Goal: Task Accomplishment & Management: Manage account settings

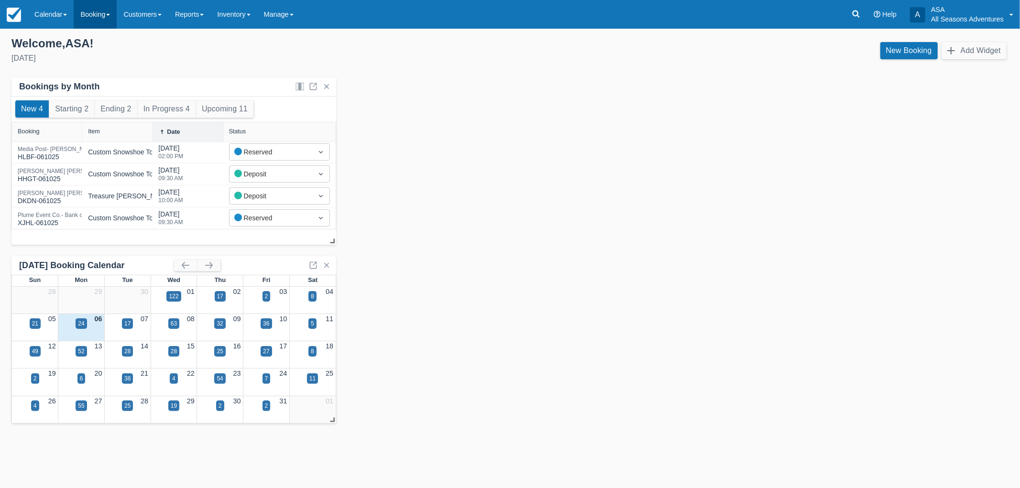
click at [91, 20] on link "Booking" at bounding box center [95, 14] width 43 height 29
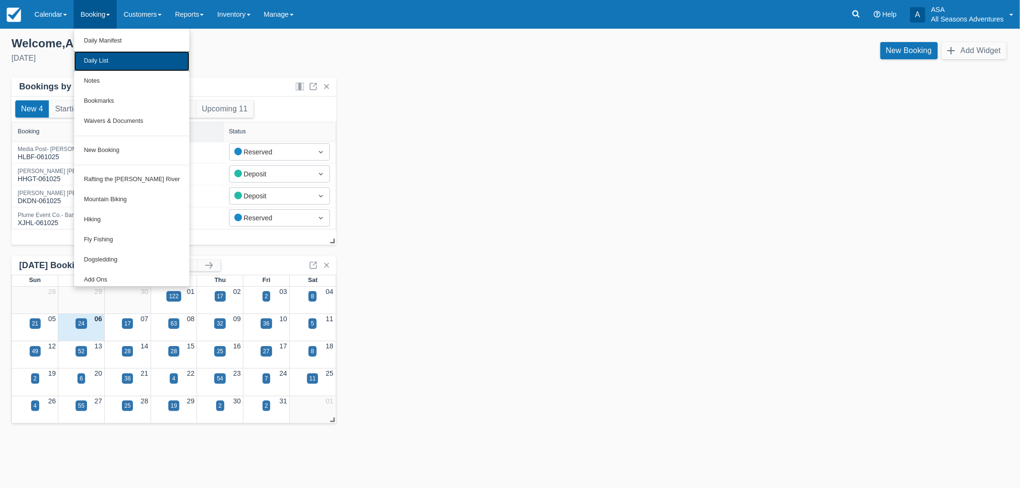
click at [113, 61] on link "Daily List" at bounding box center [131, 61] width 115 height 20
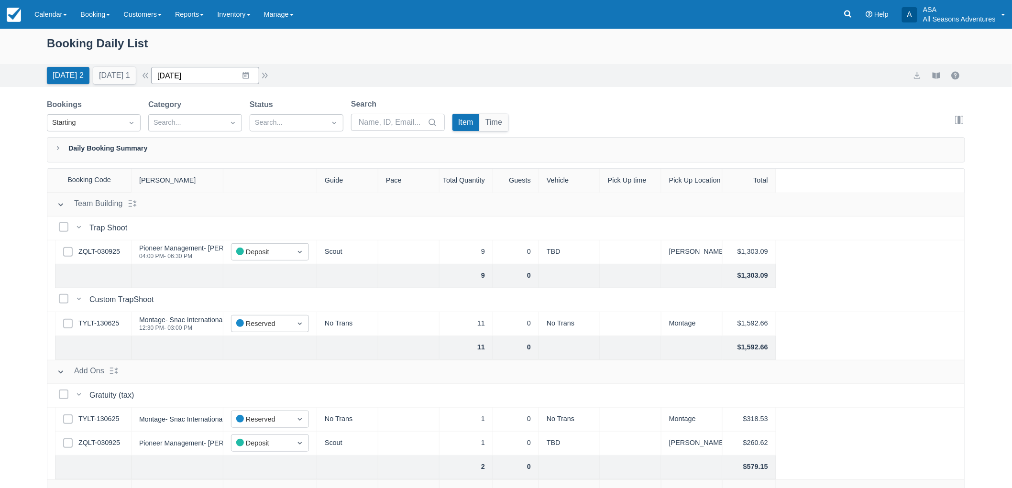
click at [199, 83] on input "10/06/25" at bounding box center [205, 75] width 108 height 17
click at [237, 163] on td "8" at bounding box center [227, 167] width 19 height 18
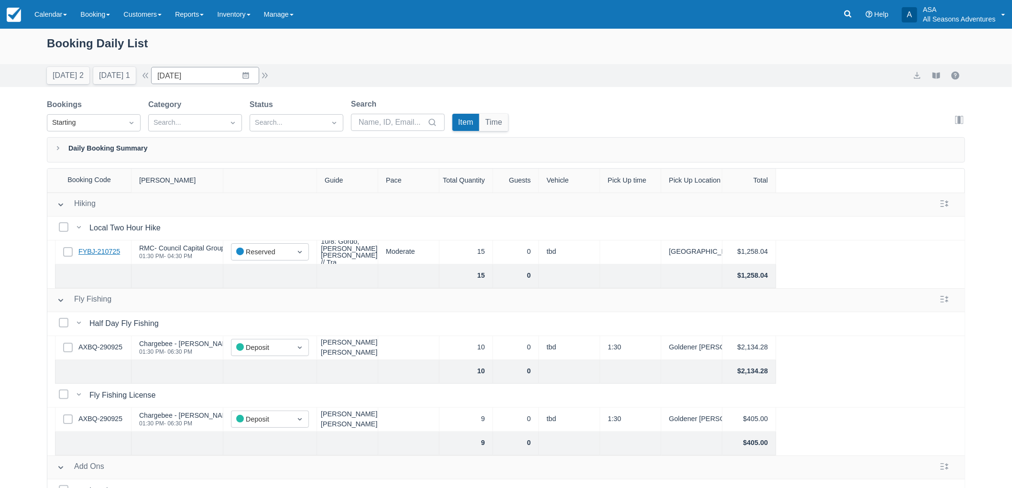
click at [112, 255] on link "FYBJ-210725" at bounding box center [99, 252] width 42 height 11
click at [77, 77] on button "[DATE] 2" at bounding box center [68, 75] width 43 height 17
type input "10/06/25"
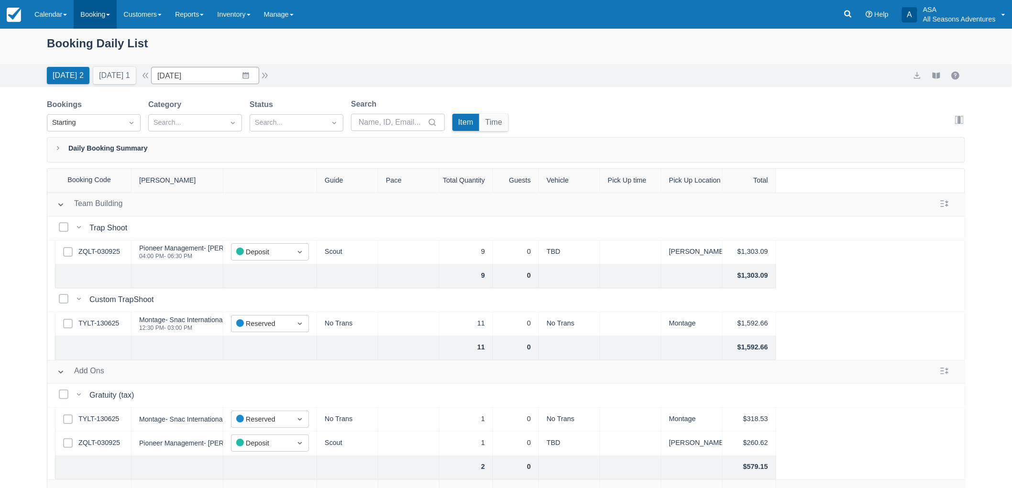
click at [93, 18] on link "Booking" at bounding box center [95, 14] width 43 height 29
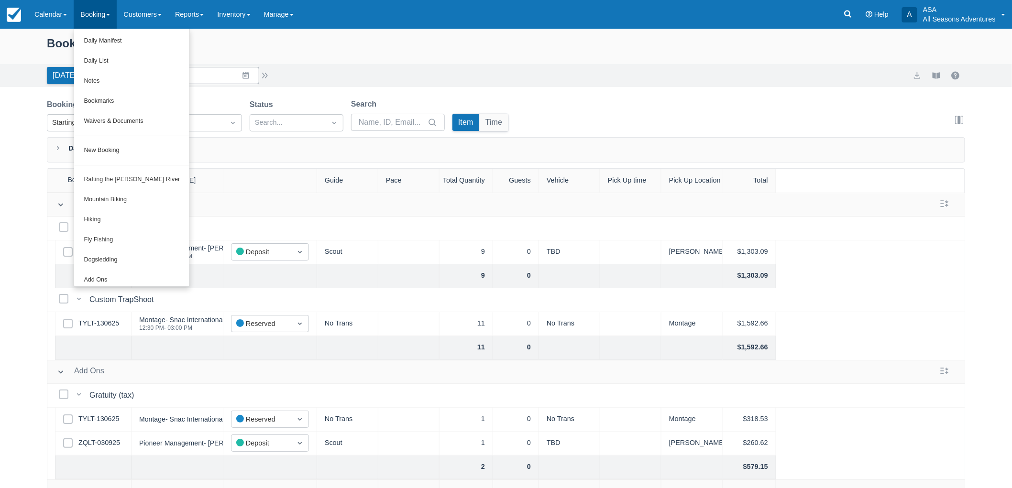
click at [310, 75] on div "Today 2 Tomorrow 1 Date 10/06/25 Navigate forward to interact with the calendar…" at bounding box center [506, 75] width 918 height 17
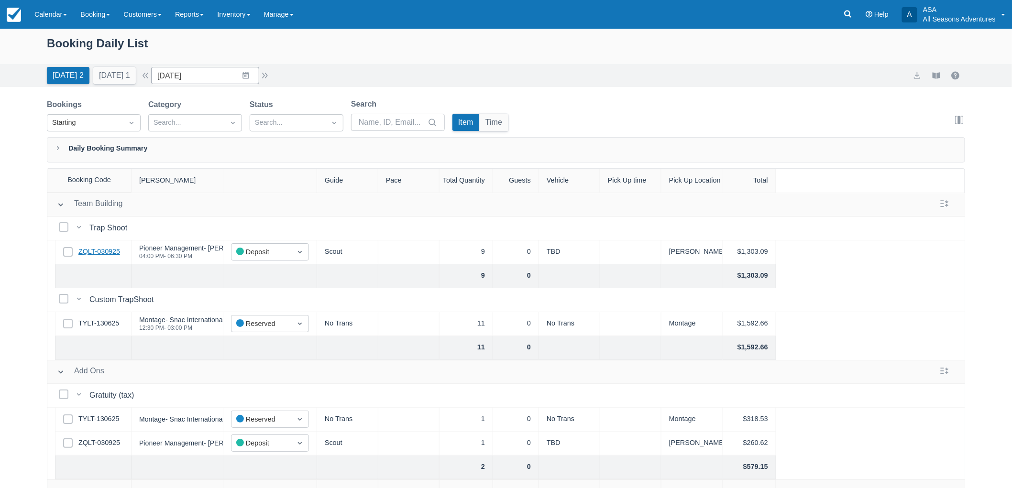
click at [97, 247] on link "ZQLT-030925" at bounding box center [99, 252] width 42 height 11
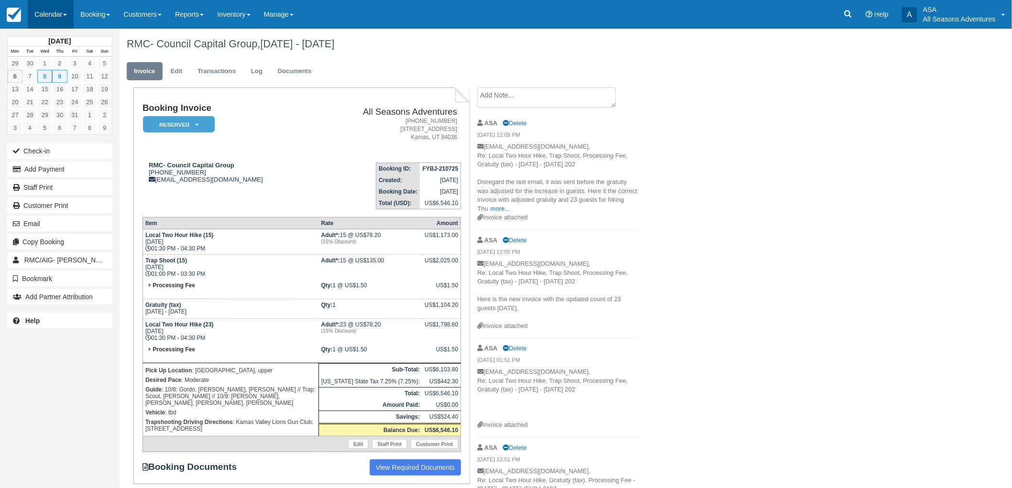
click at [68, 17] on link "Calendar" at bounding box center [51, 14] width 46 height 29
click at [81, 16] on link "Booking" at bounding box center [95, 14] width 43 height 29
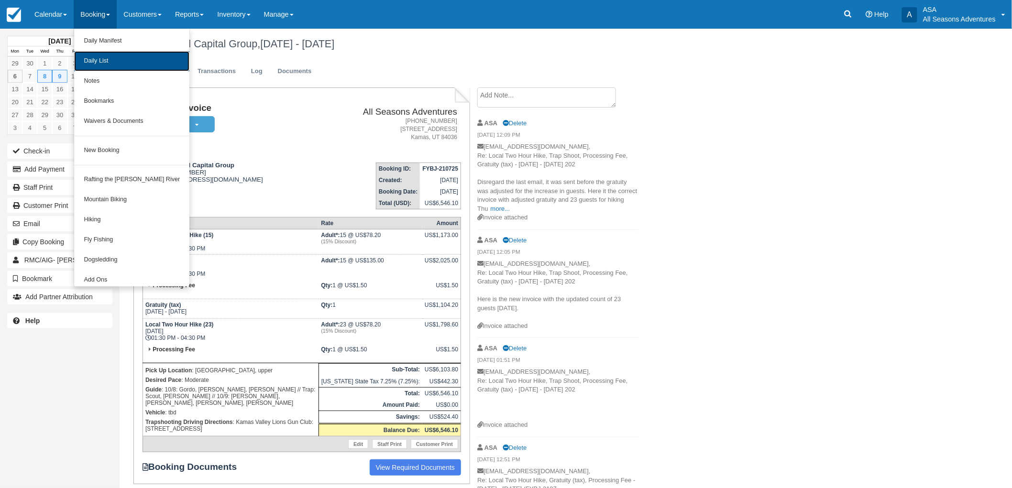
click at [95, 66] on link "Daily List" at bounding box center [131, 61] width 115 height 20
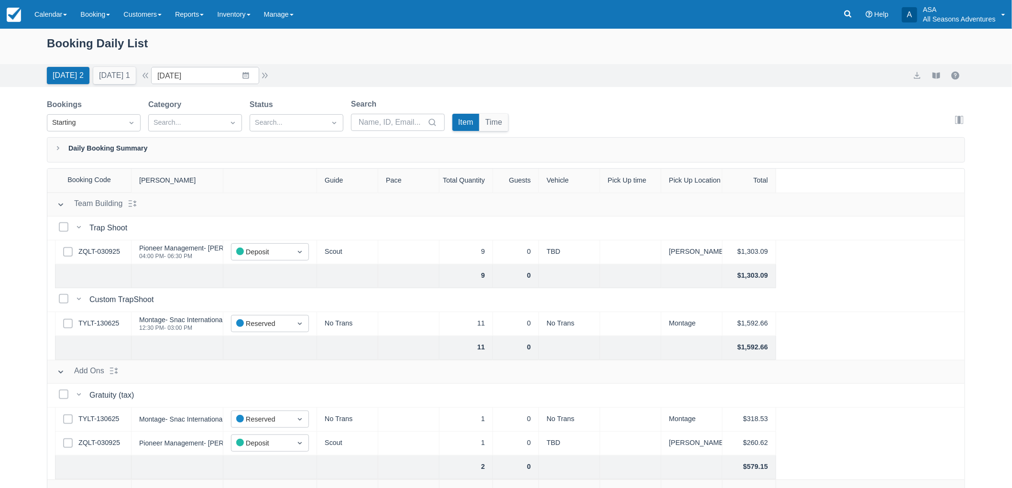
click at [199, 85] on div "[DATE] 2 [DATE] 1 Date [DATE] Navigate forward to interact with the calendar an…" at bounding box center [506, 75] width 1012 height 23
click at [198, 82] on input "[DATE]" at bounding box center [205, 75] width 108 height 17
click at [225, 165] on td "8" at bounding box center [227, 167] width 19 height 18
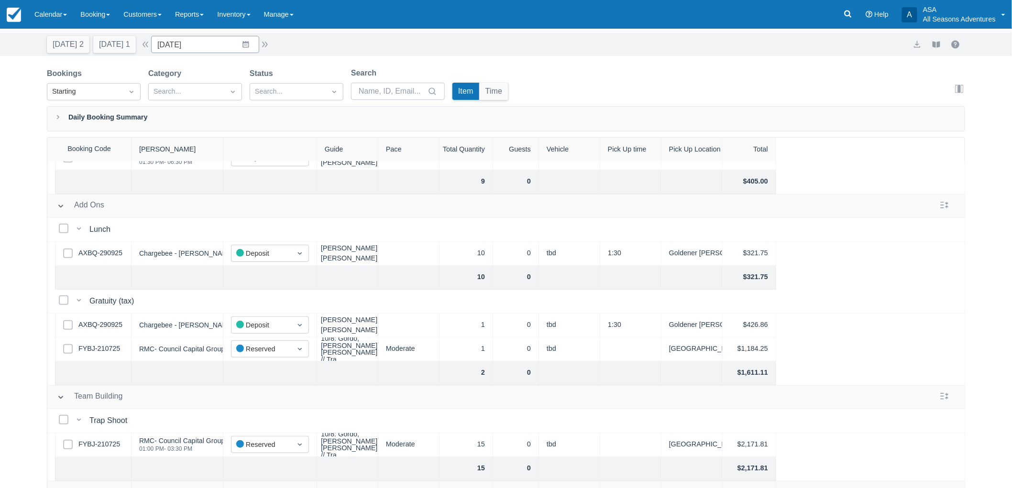
scroll to position [48, 0]
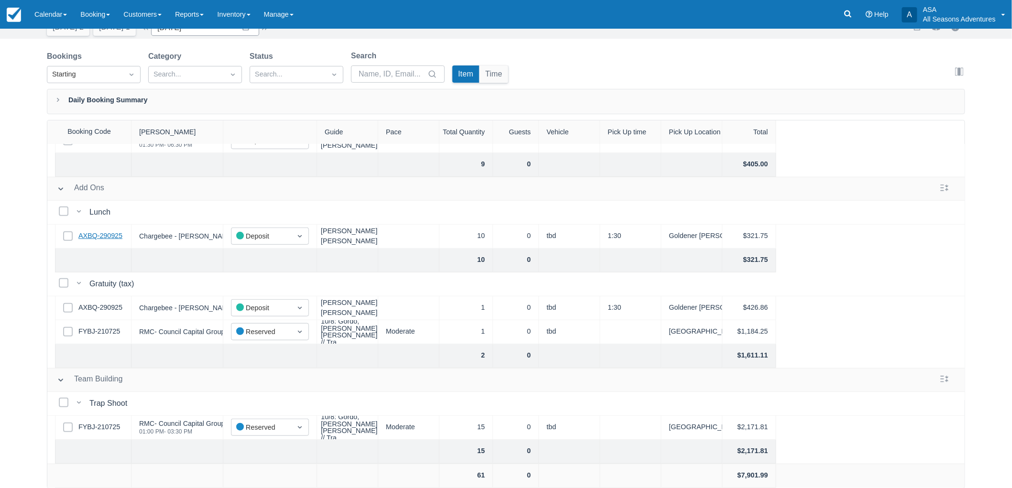
click at [105, 231] on link "AXBQ-290925" at bounding box center [100, 236] width 44 height 11
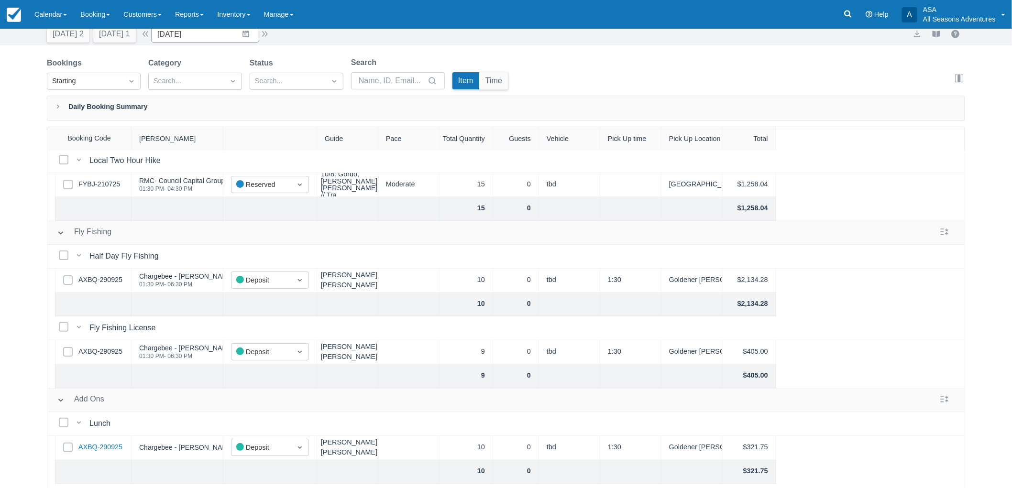
scroll to position [0, 0]
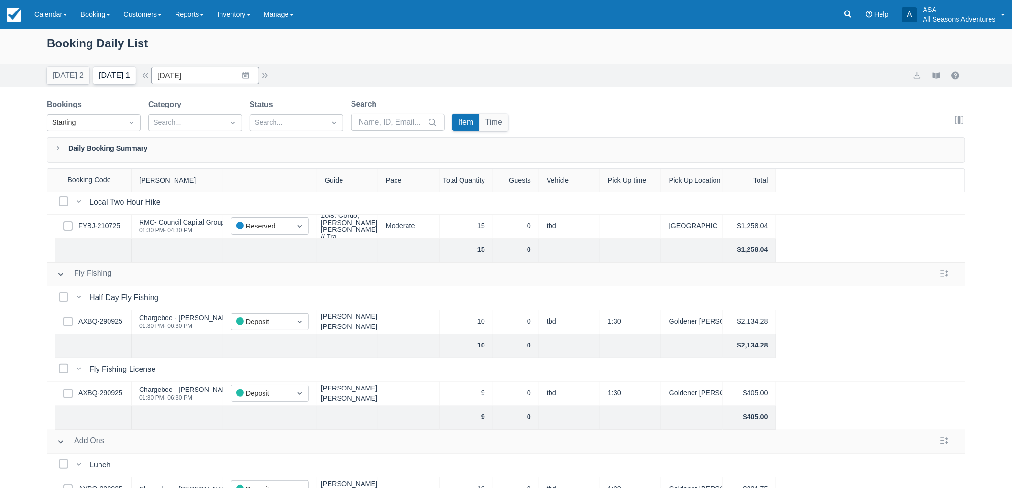
click at [111, 76] on button "Tomorrow 1" at bounding box center [114, 75] width 43 height 17
type input "10/07/25"
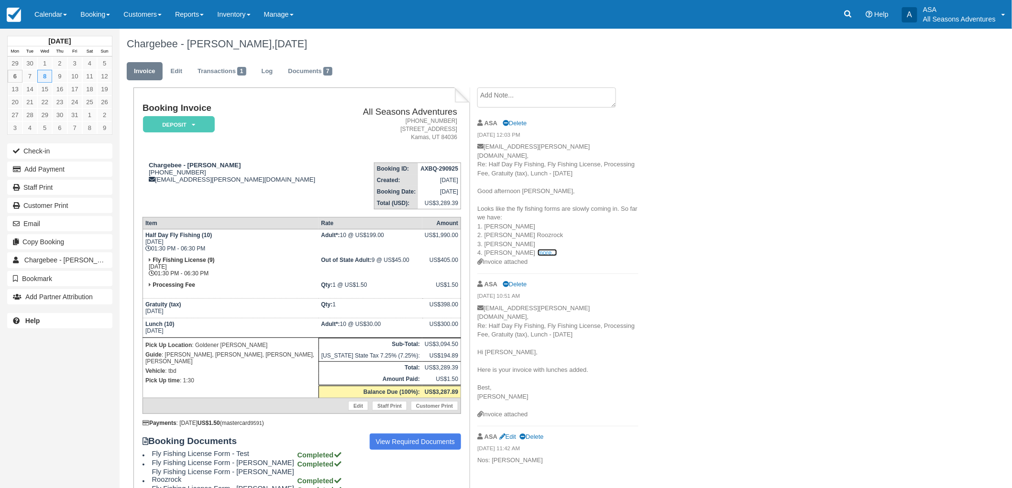
click at [538, 249] on link "more..." at bounding box center [547, 252] width 19 height 7
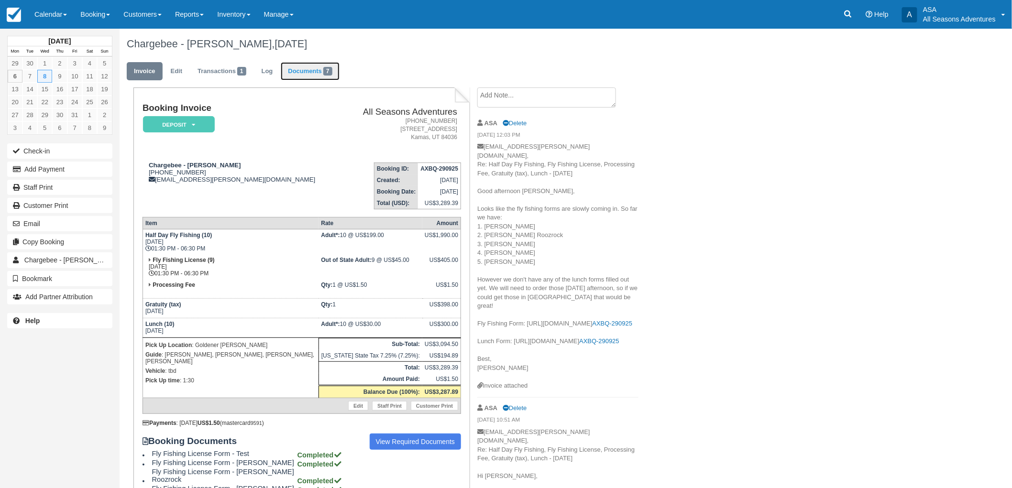
click at [322, 77] on link "Documents 7" at bounding box center [310, 71] width 58 height 19
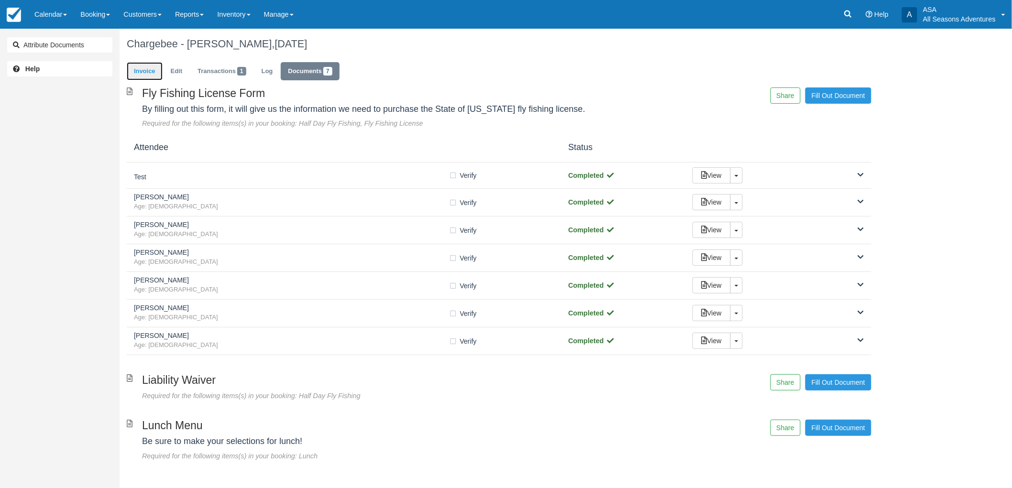
click at [135, 63] on link "Invoice" at bounding box center [145, 71] width 36 height 19
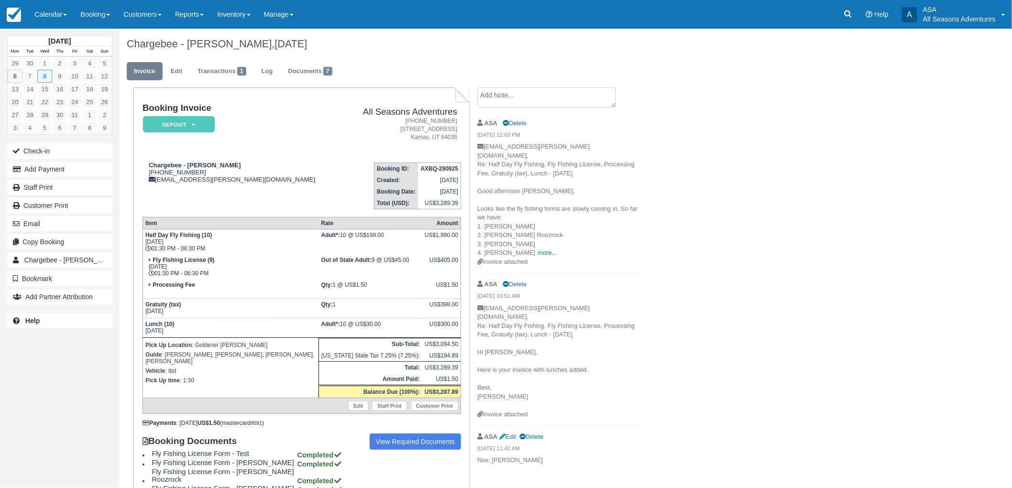
click at [515, 99] on textarea at bounding box center [546, 98] width 139 height 20
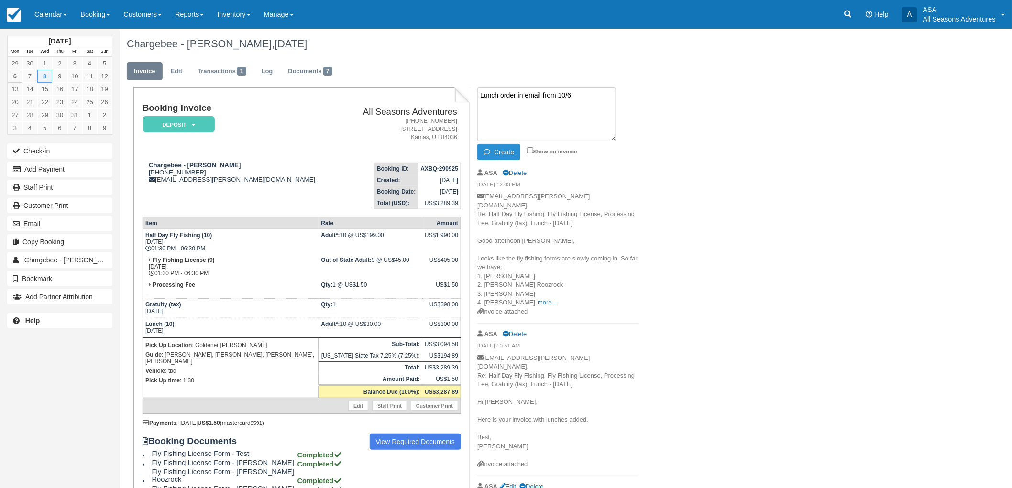
type textarea "Lunch order in email from 10/6"
click at [504, 149] on button "Create" at bounding box center [498, 152] width 43 height 16
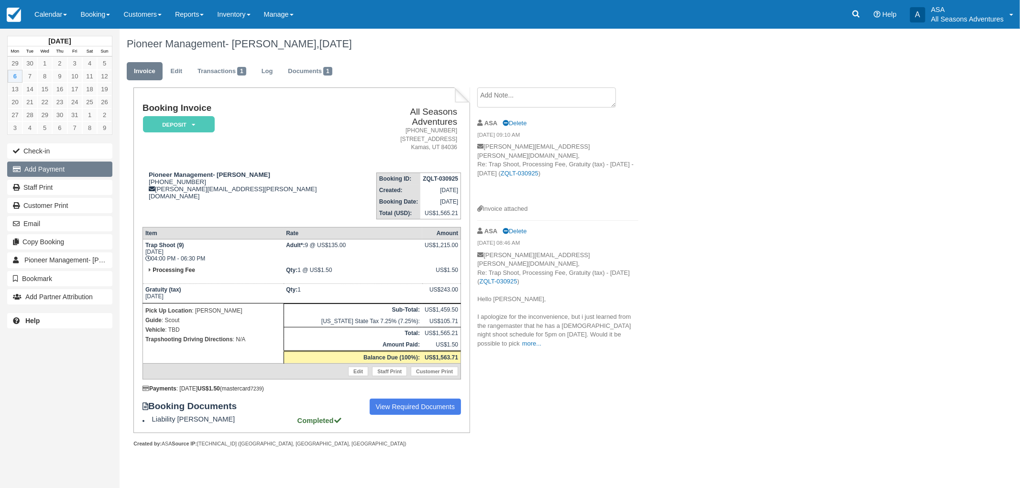
click at [37, 175] on button "Add Payment" at bounding box center [59, 169] width 105 height 15
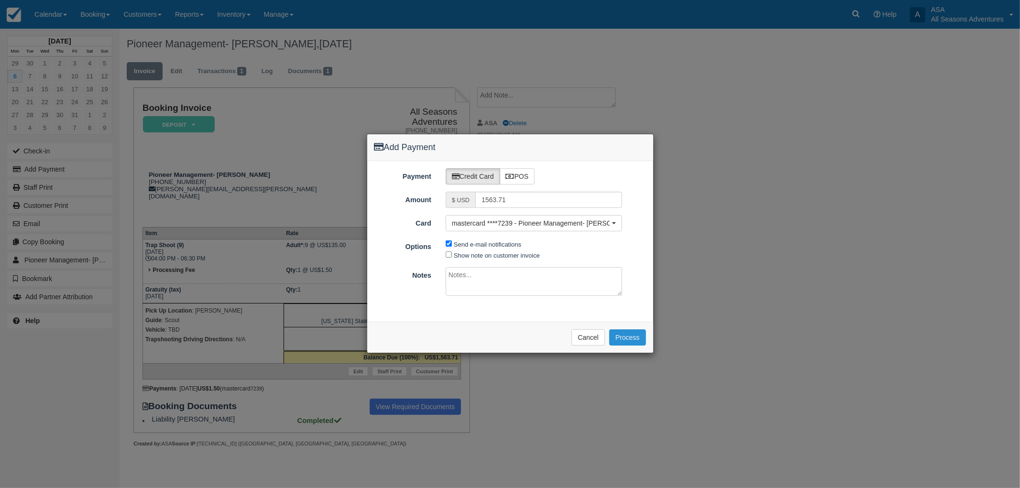
click at [635, 340] on button "Process" at bounding box center [627, 338] width 37 height 16
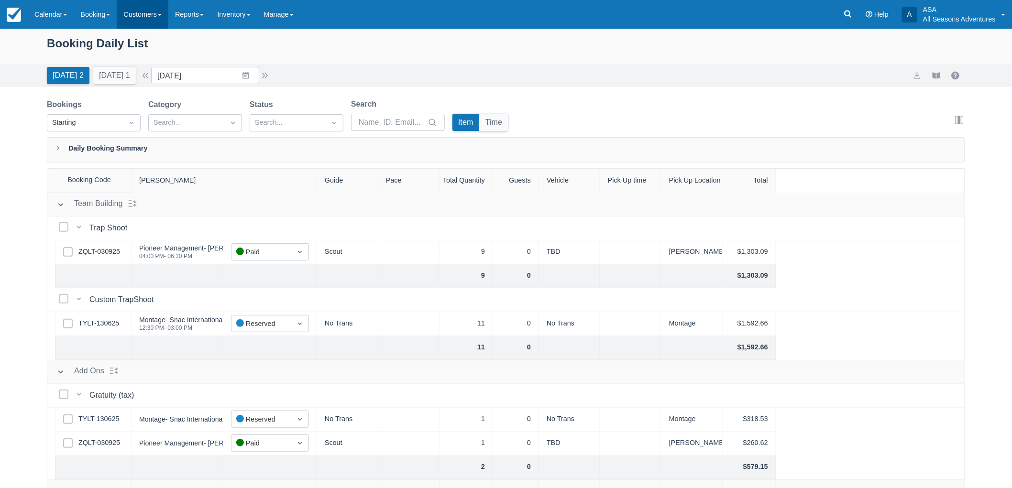
click at [125, 20] on link "Customers" at bounding box center [143, 14] width 52 height 29
click at [226, 22] on link "Inventory" at bounding box center [233, 14] width 46 height 29
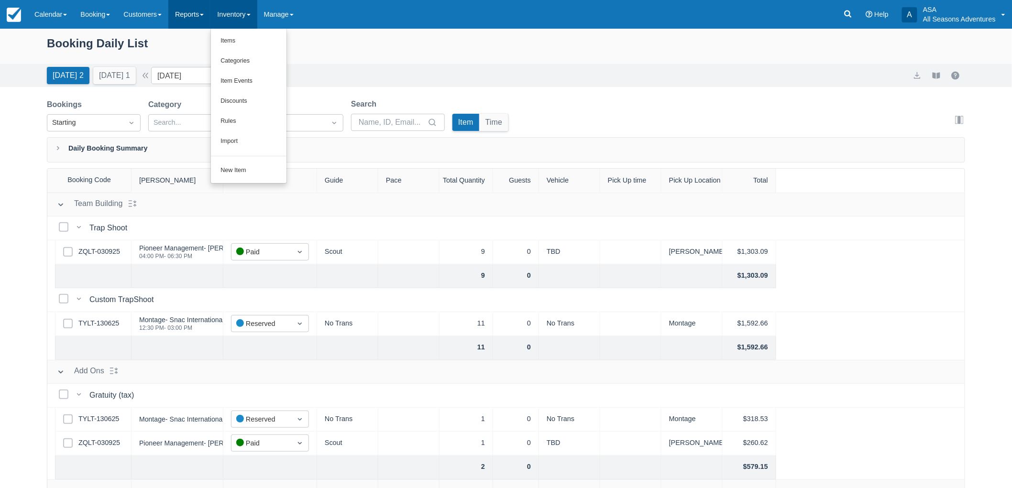
click at [207, 18] on link "Reports" at bounding box center [189, 14] width 42 height 29
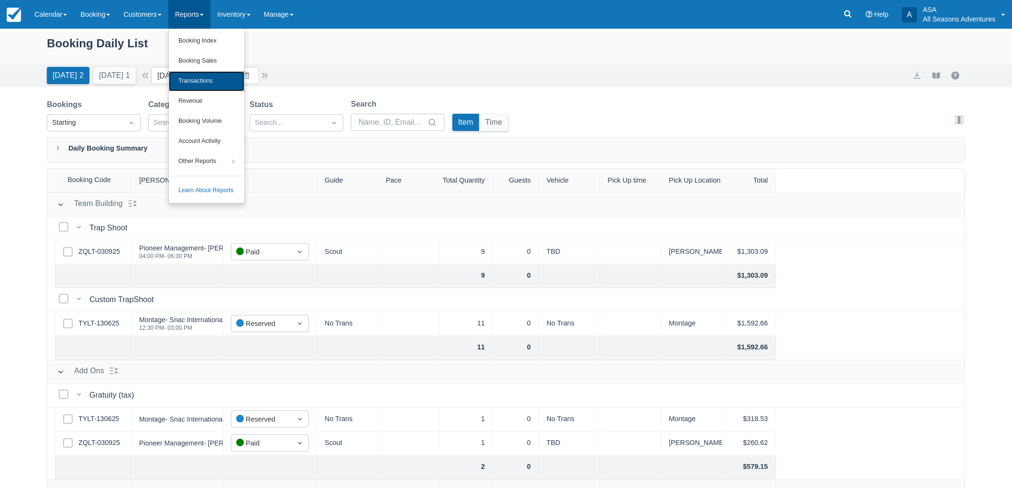
click at [216, 84] on link "Transactions" at bounding box center [207, 81] width 76 height 20
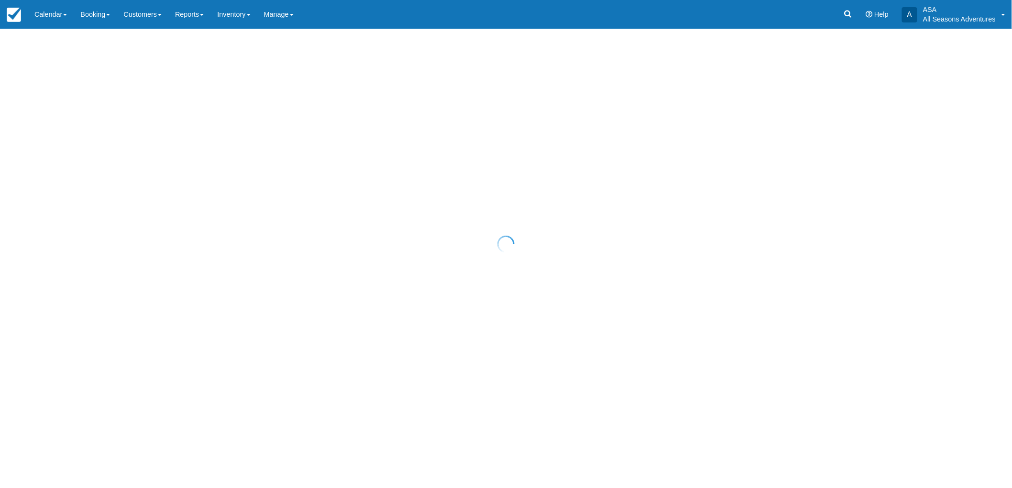
select select "10"
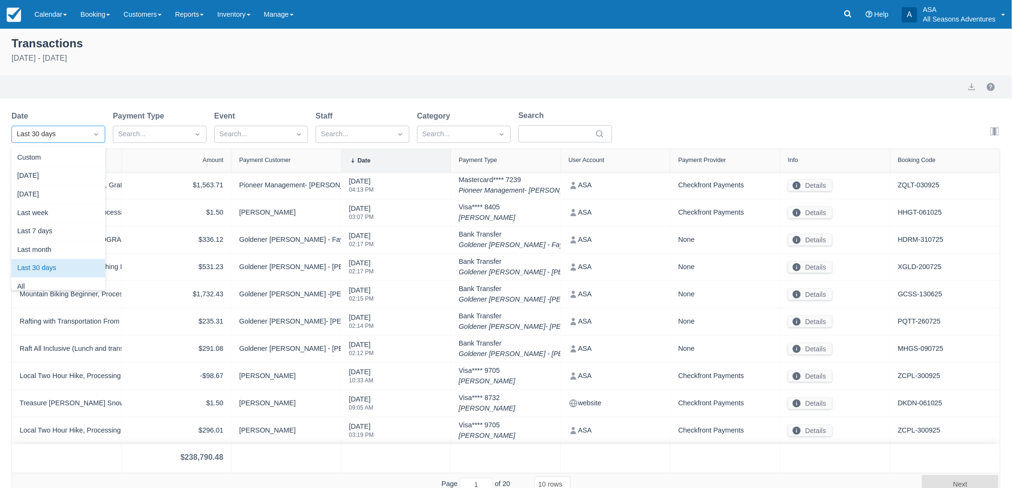
click at [60, 129] on div "Last 30 days" at bounding box center [50, 134] width 66 height 11
click at [71, 177] on div "Today" at bounding box center [58, 176] width 94 height 19
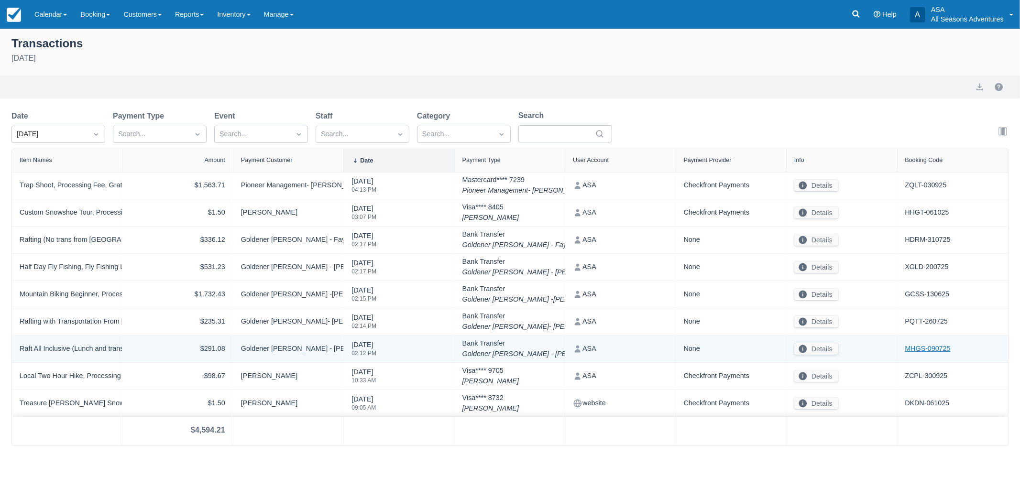
click at [937, 347] on link "MHGS-090725" at bounding box center [927, 349] width 45 height 11
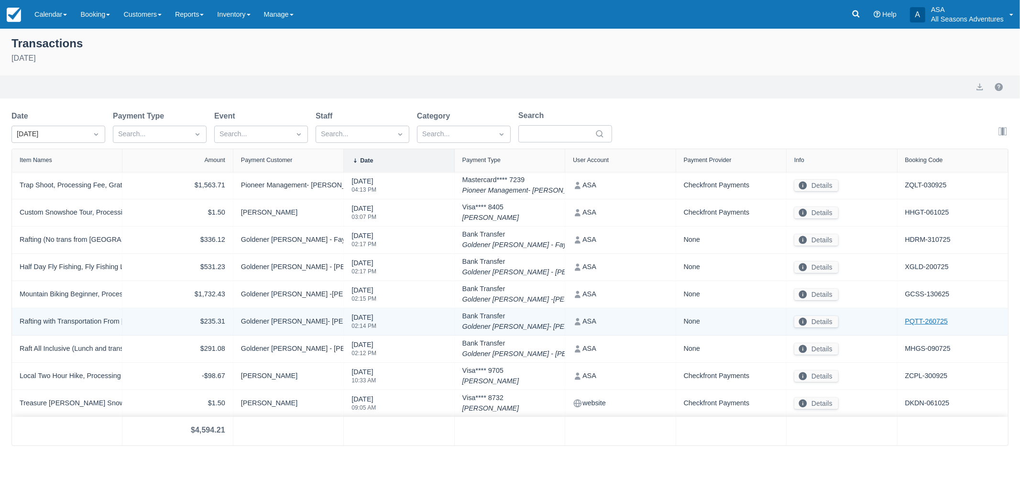
click at [921, 318] on link "PQTT-260725" at bounding box center [926, 322] width 43 height 11
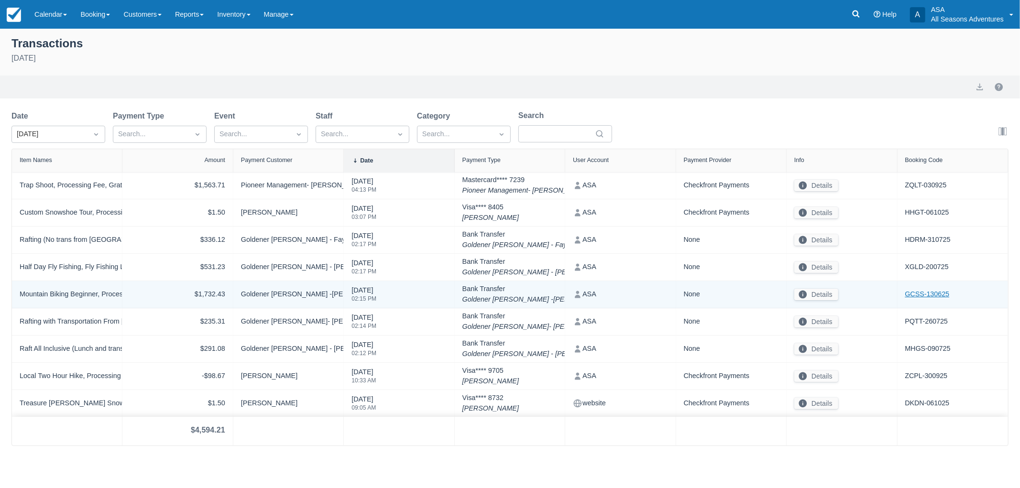
click at [916, 294] on link "GCSS-130625" at bounding box center [927, 294] width 44 height 11
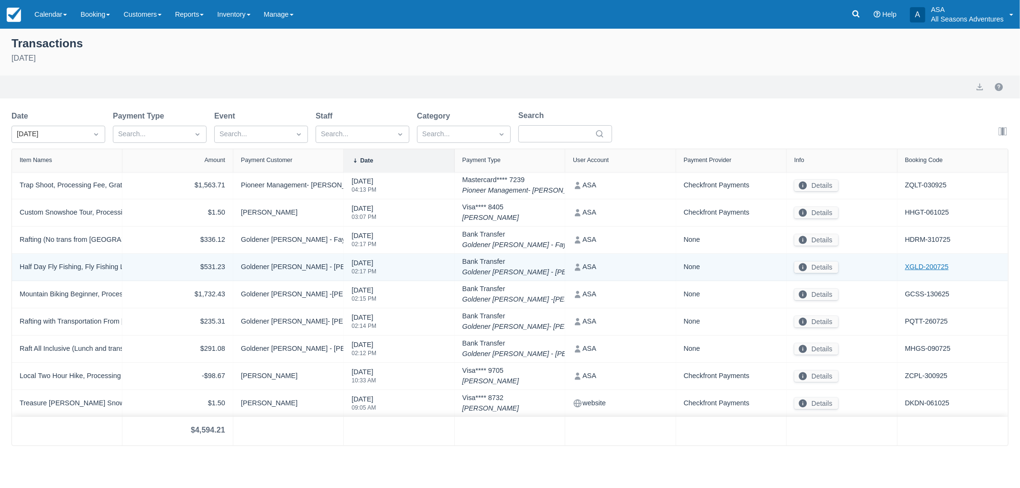
click at [935, 265] on link "XGLD-200725" at bounding box center [927, 267] width 44 height 11
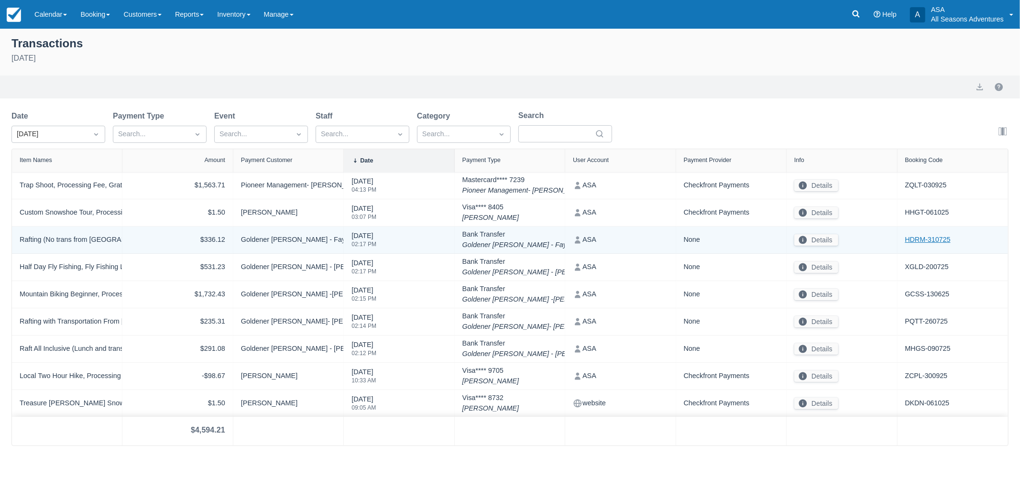
click at [921, 242] on link "HDRM-310725" at bounding box center [927, 240] width 45 height 11
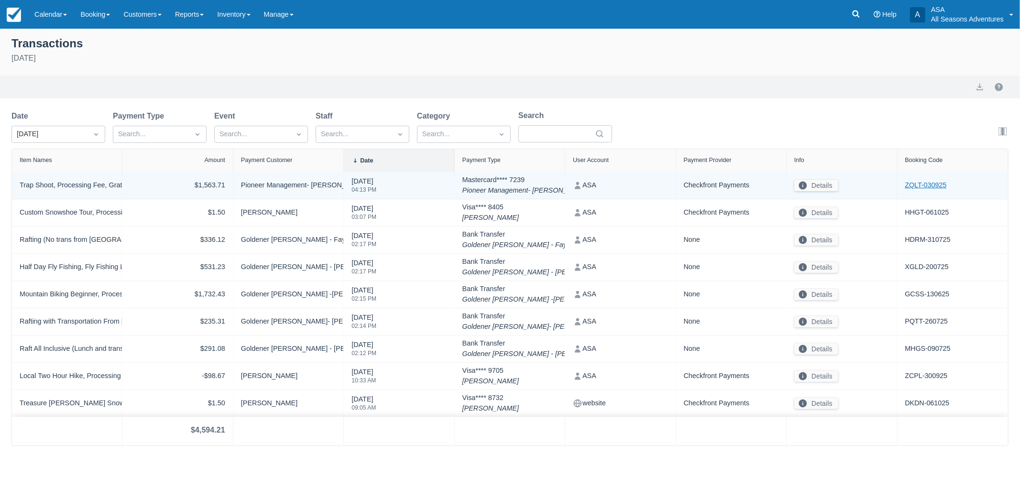
click at [916, 185] on link "ZQLT-030925" at bounding box center [926, 185] width 42 height 11
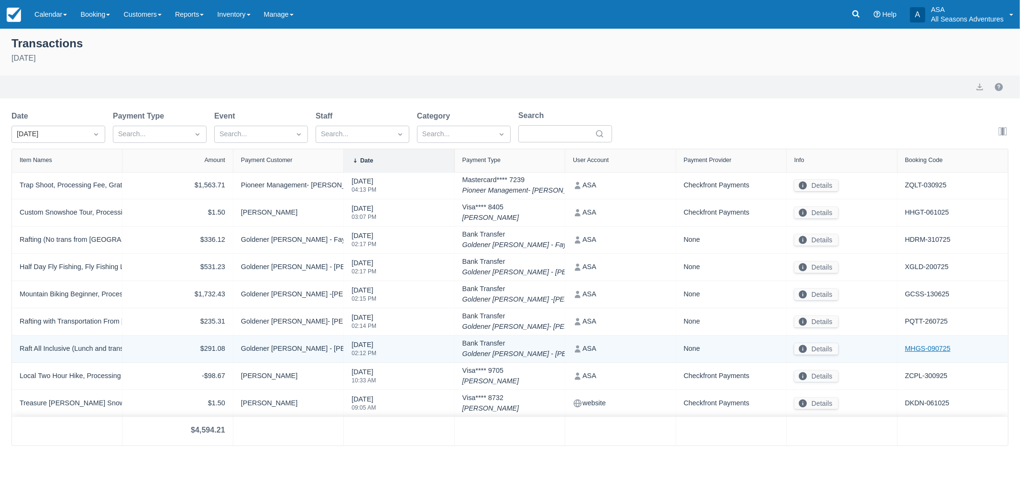
click at [920, 350] on link "MHGS-090725" at bounding box center [927, 349] width 45 height 11
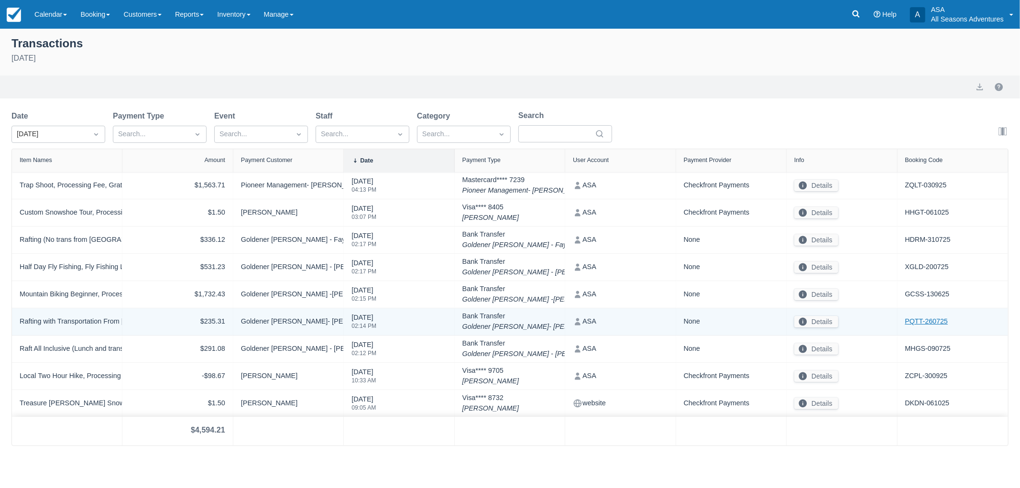
click at [912, 322] on link "PQTT-260725" at bounding box center [926, 322] width 43 height 11
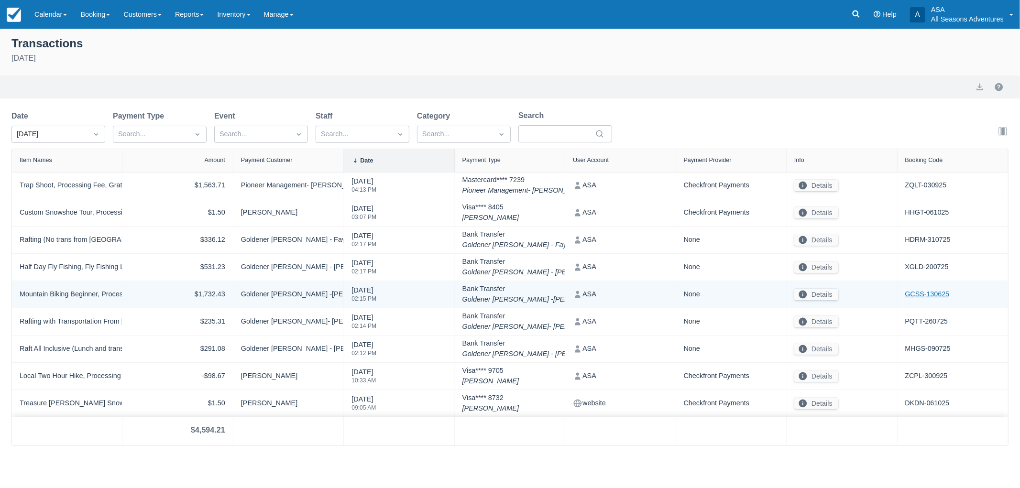
click at [925, 293] on link "GCSS-130625" at bounding box center [927, 294] width 44 height 11
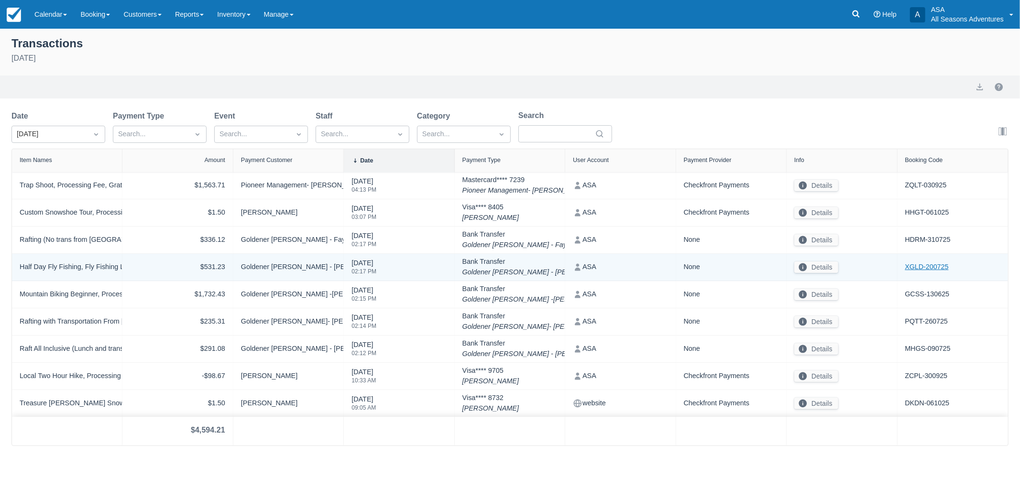
click at [921, 268] on link "XGLD-200725" at bounding box center [927, 267] width 44 height 11
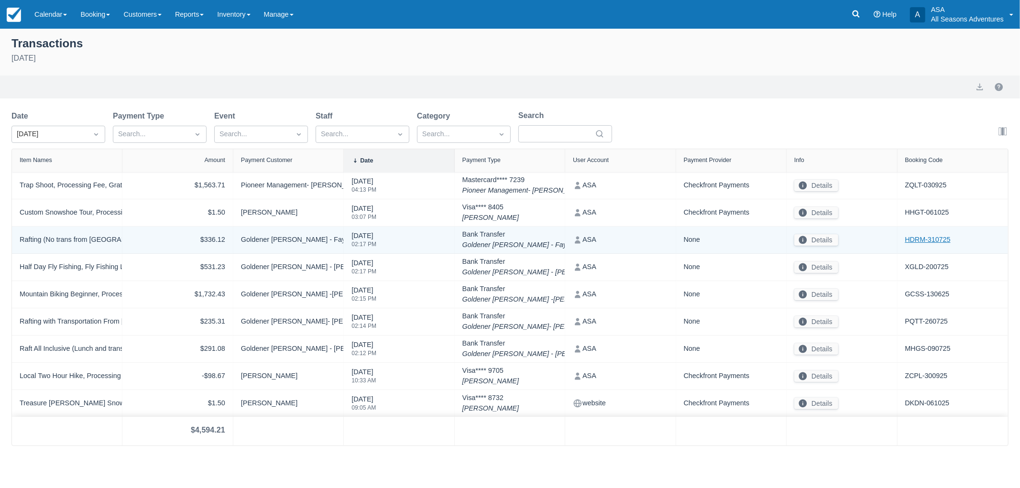
click at [928, 237] on link "HDRM-310725" at bounding box center [927, 240] width 45 height 11
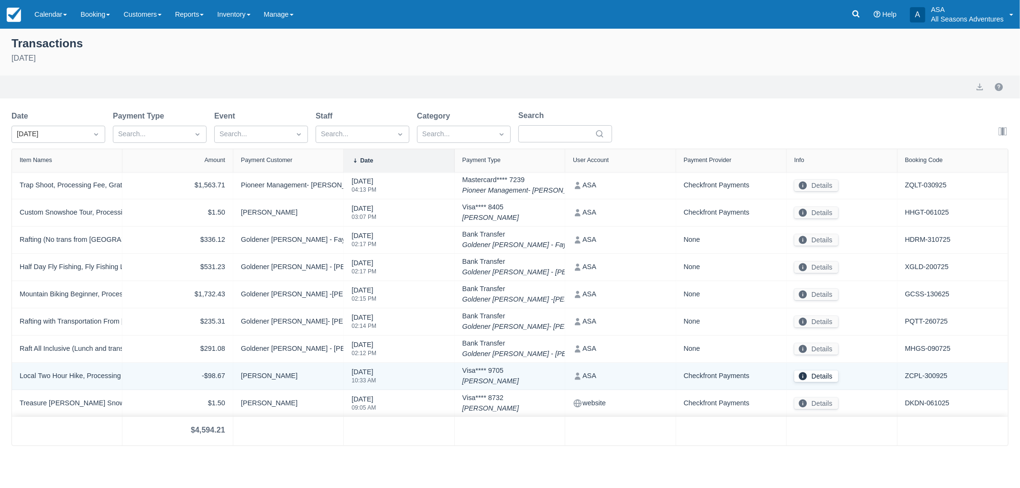
click at [824, 380] on button "Details" at bounding box center [816, 376] width 44 height 11
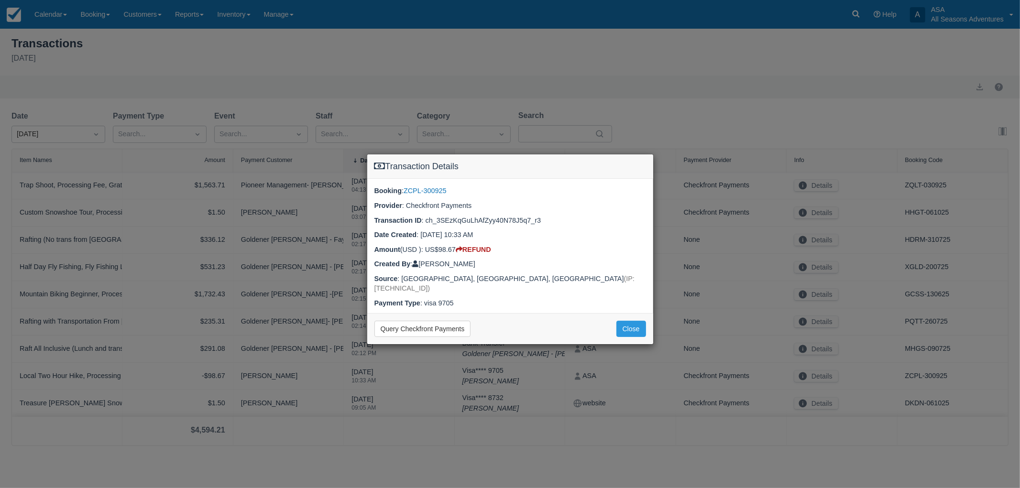
click at [543, 370] on div "Transaction Details Booking : ZCPL-300925 Provider : Checkfront Payments Transa…" at bounding box center [510, 244] width 1020 height 488
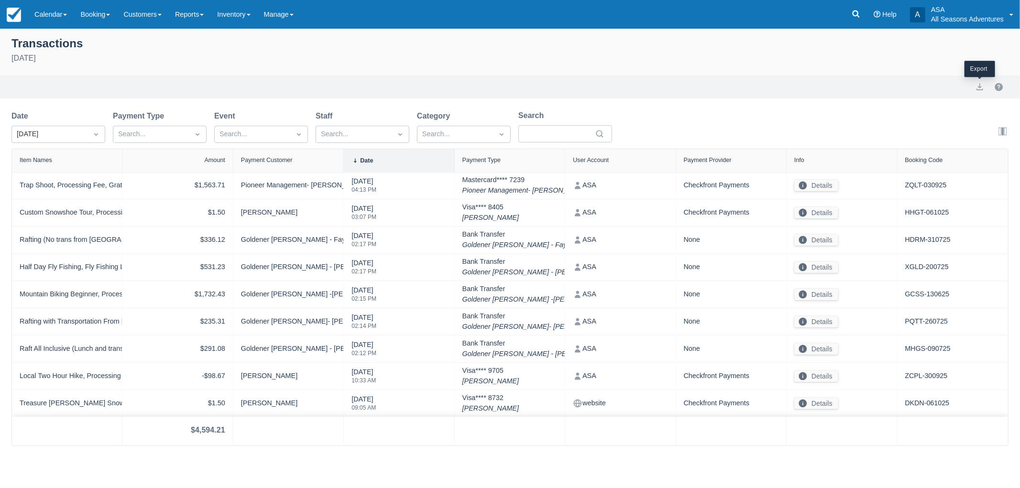
click at [973, 88] on div at bounding box center [979, 86] width 19 height 11
click at [978, 84] on button "export" at bounding box center [979, 86] width 11 height 11
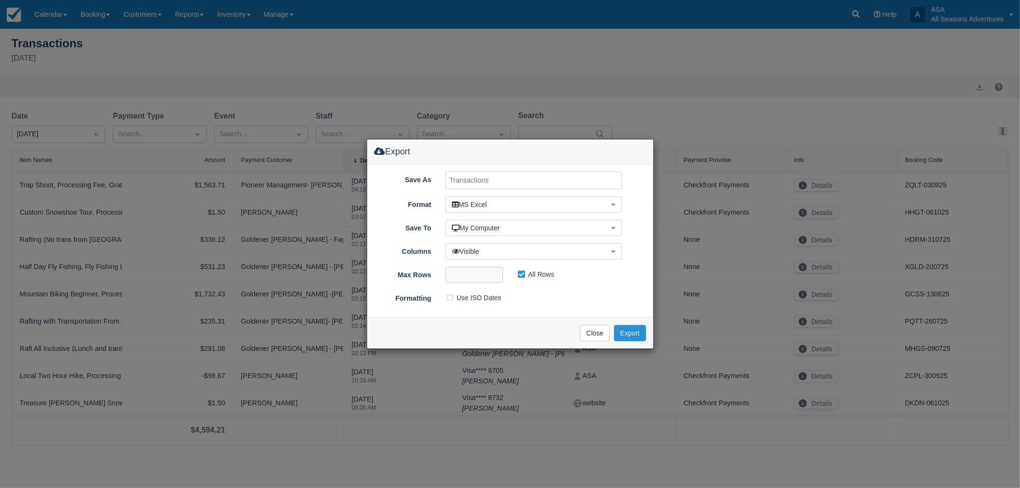
click at [635, 334] on button "Export" at bounding box center [630, 333] width 32 height 16
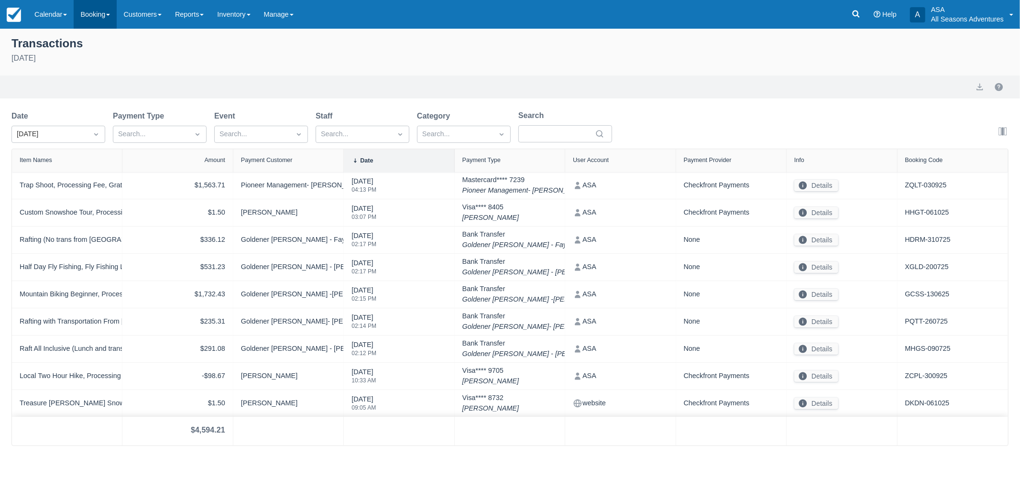
click at [103, 22] on link "Booking" at bounding box center [95, 14] width 43 height 29
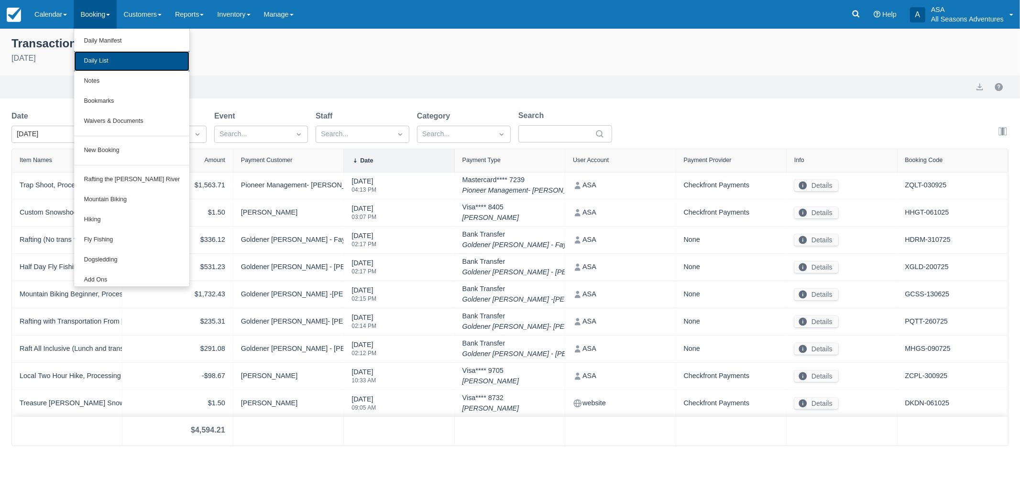
click at [111, 58] on link "Daily List" at bounding box center [131, 61] width 115 height 20
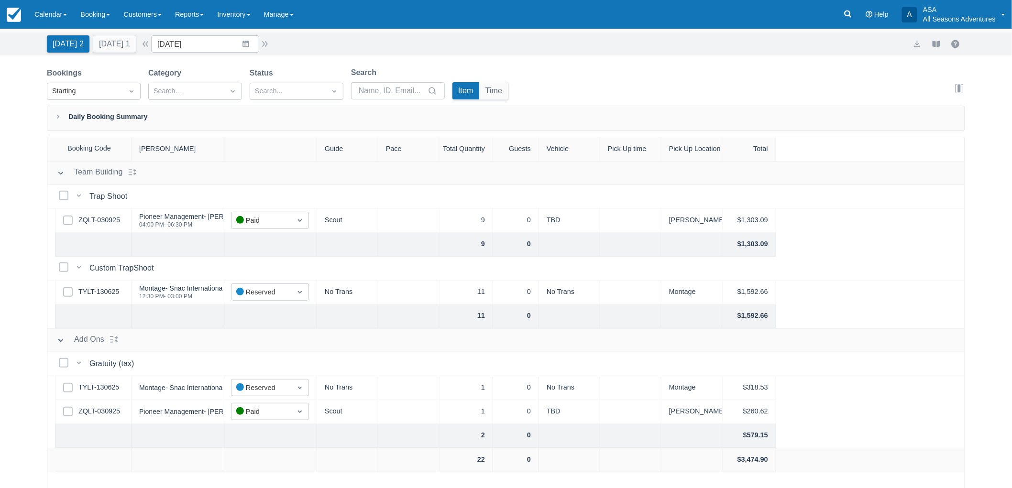
scroll to position [48, 0]
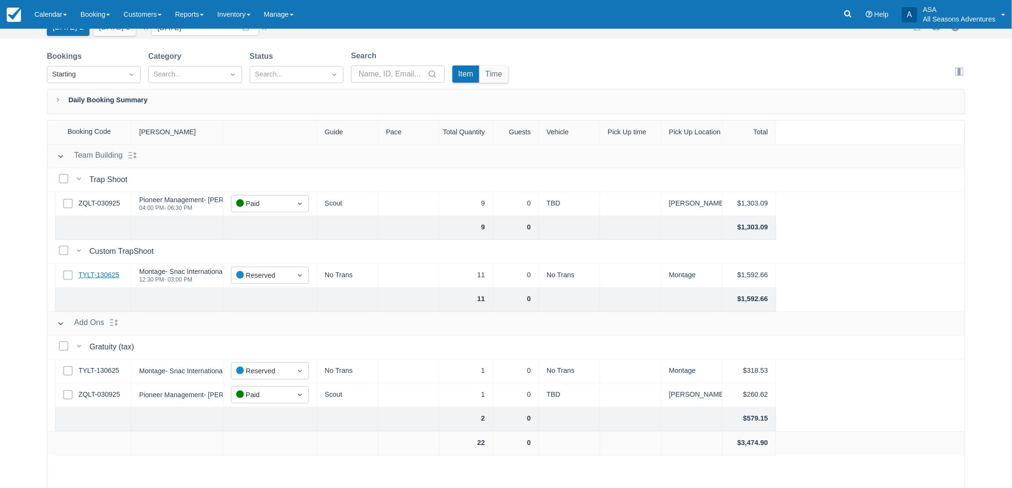
click at [97, 274] on link "TYLT-130625" at bounding box center [98, 275] width 41 height 11
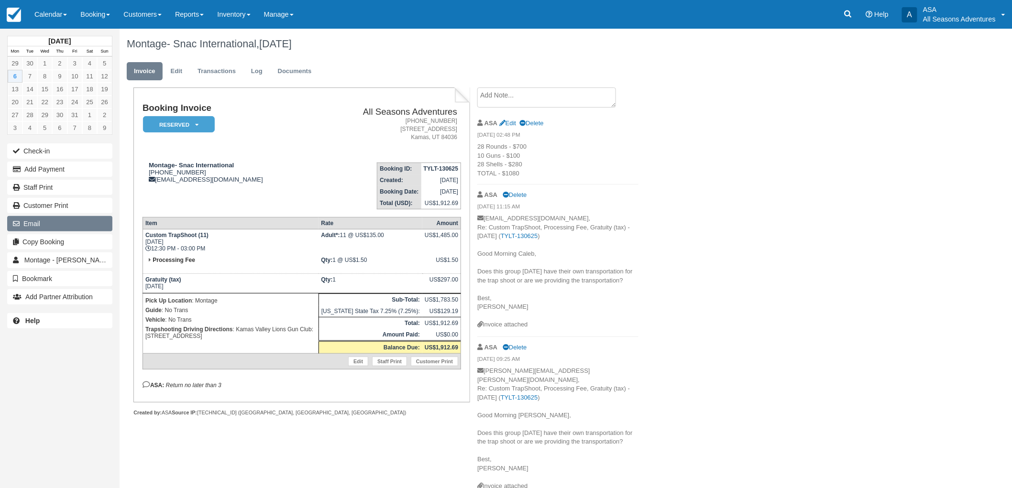
click at [69, 220] on button "Email" at bounding box center [59, 223] width 105 height 15
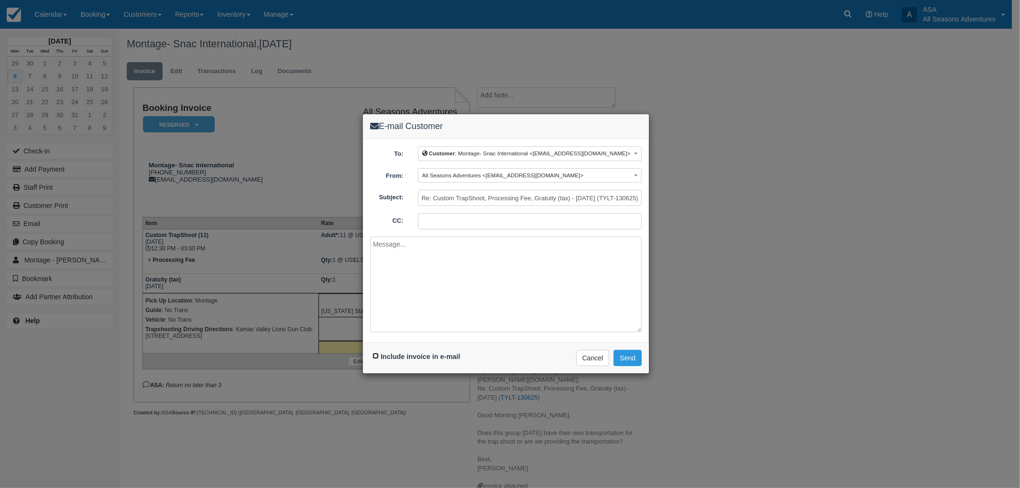
click at [378, 357] on input "Include invoice in e-mail" at bounding box center [376, 356] width 6 height 6
checkbox input "true"
click at [395, 312] on textarea at bounding box center [506, 285] width 272 height 96
type textarea "Thank you for your business!"
click at [624, 363] on button "Send" at bounding box center [628, 358] width 28 height 16
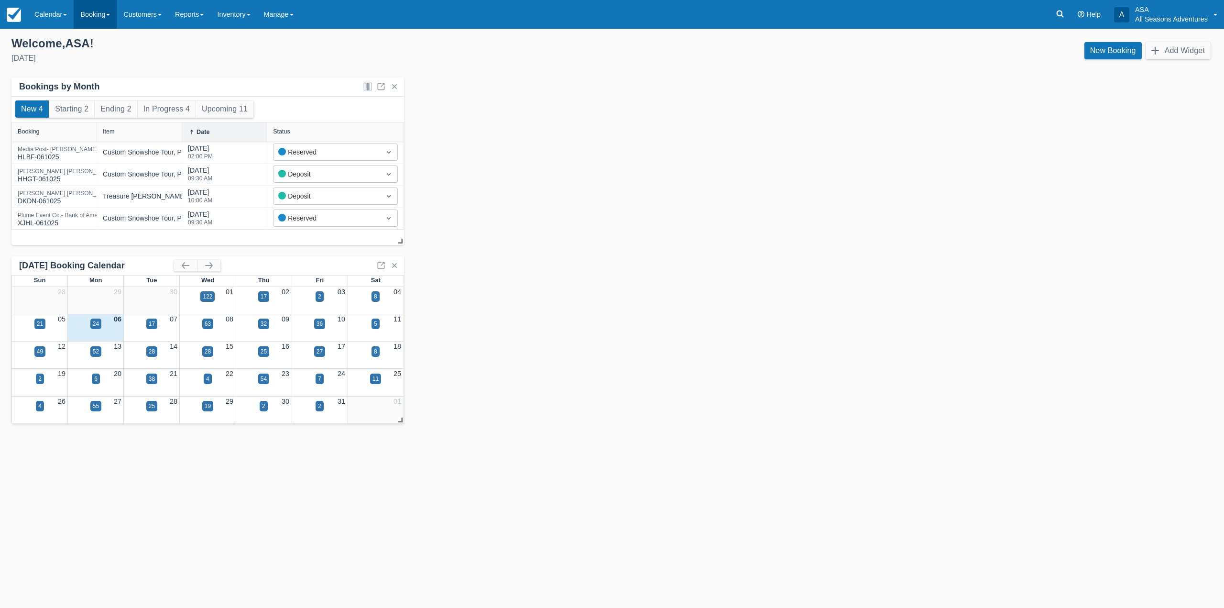
click at [107, 17] on link "Booking" at bounding box center [95, 14] width 43 height 29
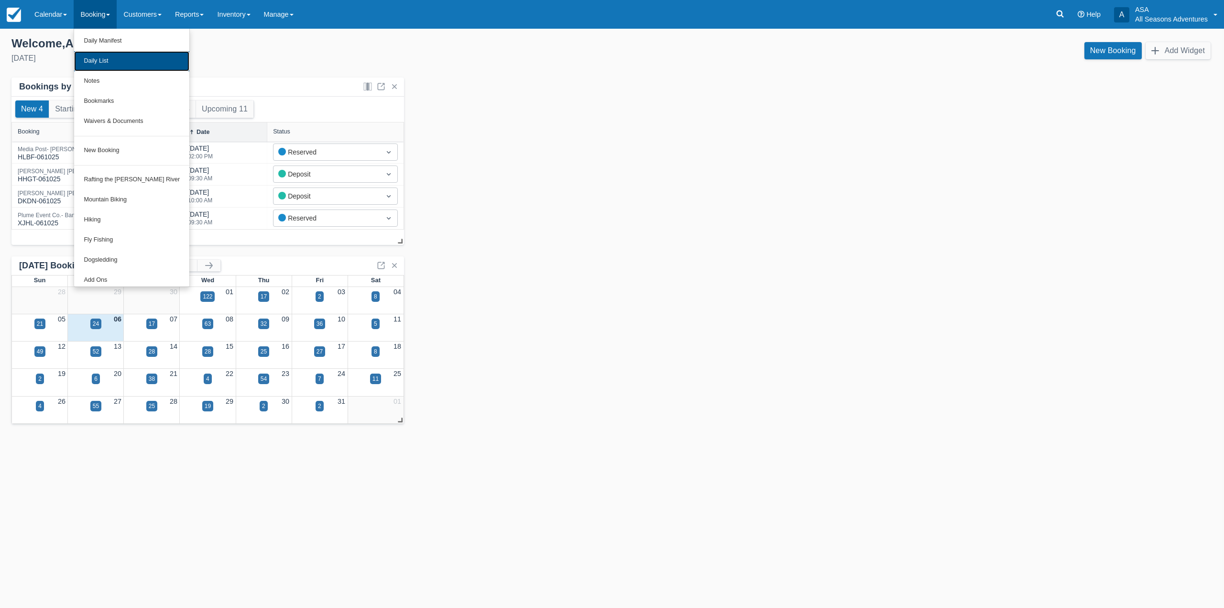
click at [120, 61] on link "Daily List" at bounding box center [131, 61] width 115 height 20
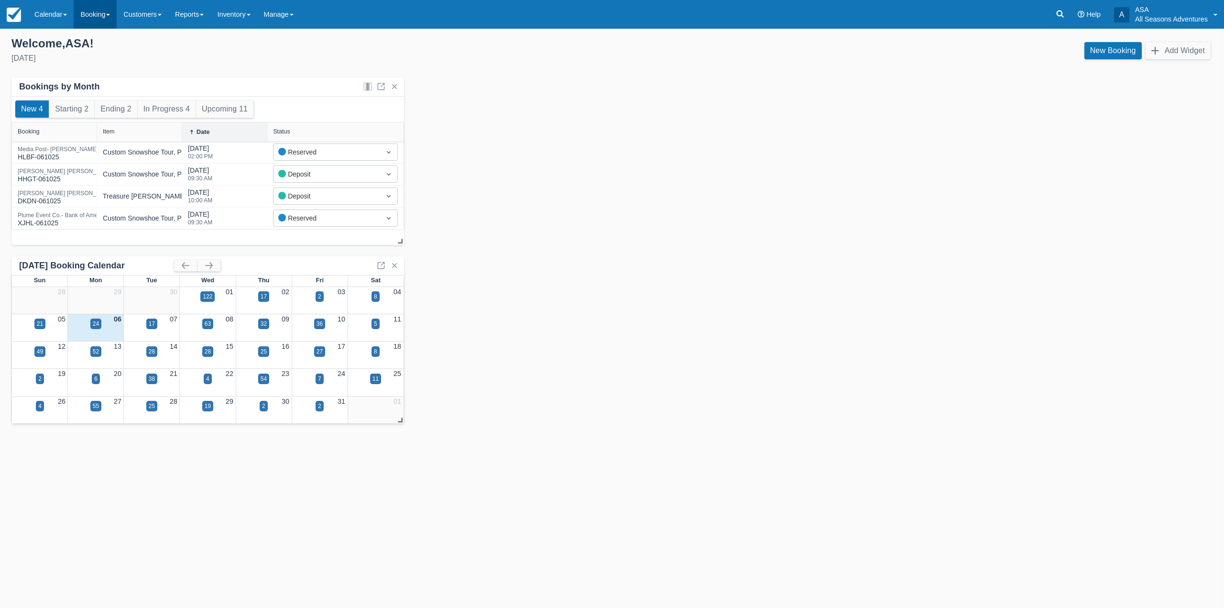
click at [109, 14] on link "Booking" at bounding box center [95, 14] width 43 height 29
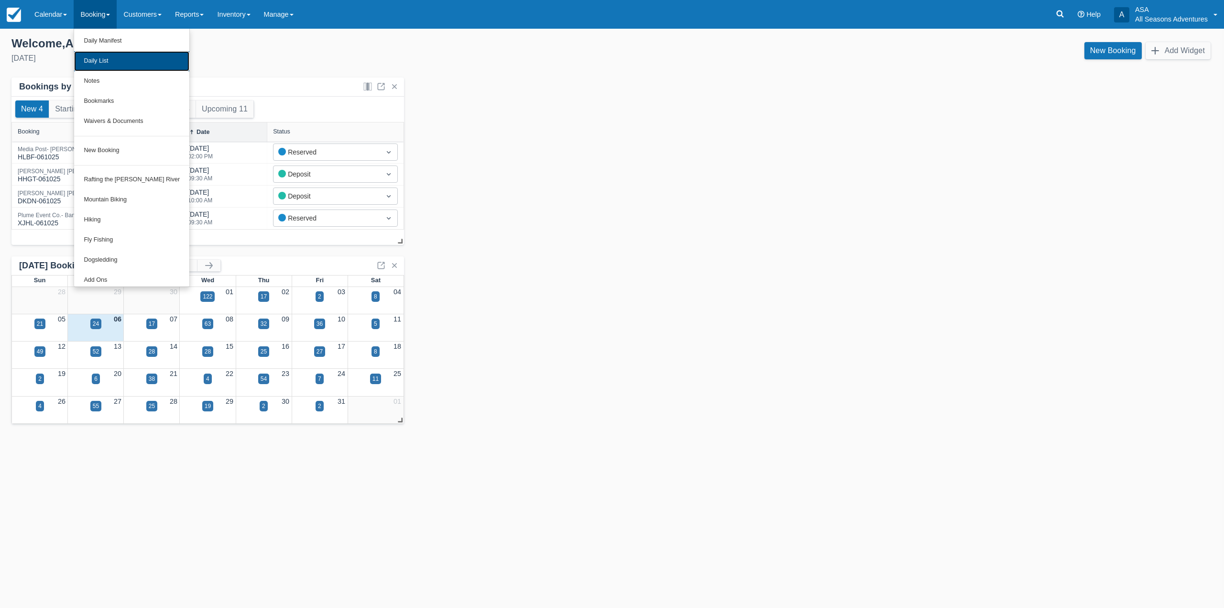
click at [103, 58] on link "Daily List" at bounding box center [131, 61] width 115 height 20
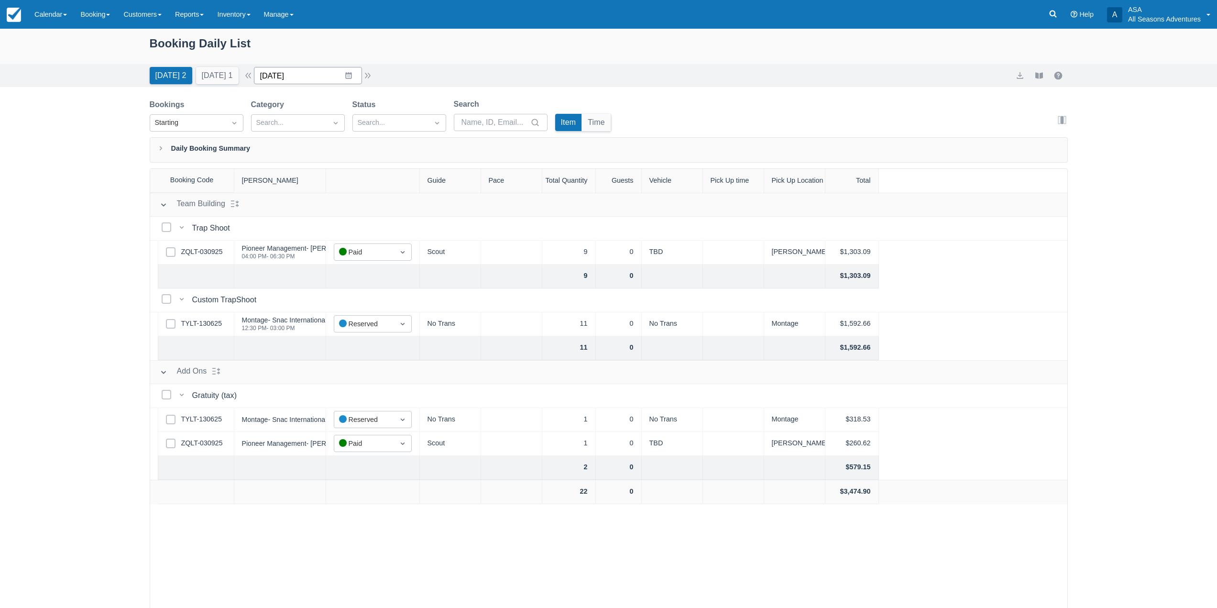
click at [350, 70] on input "[DATE]" at bounding box center [308, 75] width 108 height 17
click at [354, 176] on td "16" at bounding box center [348, 185] width 19 height 18
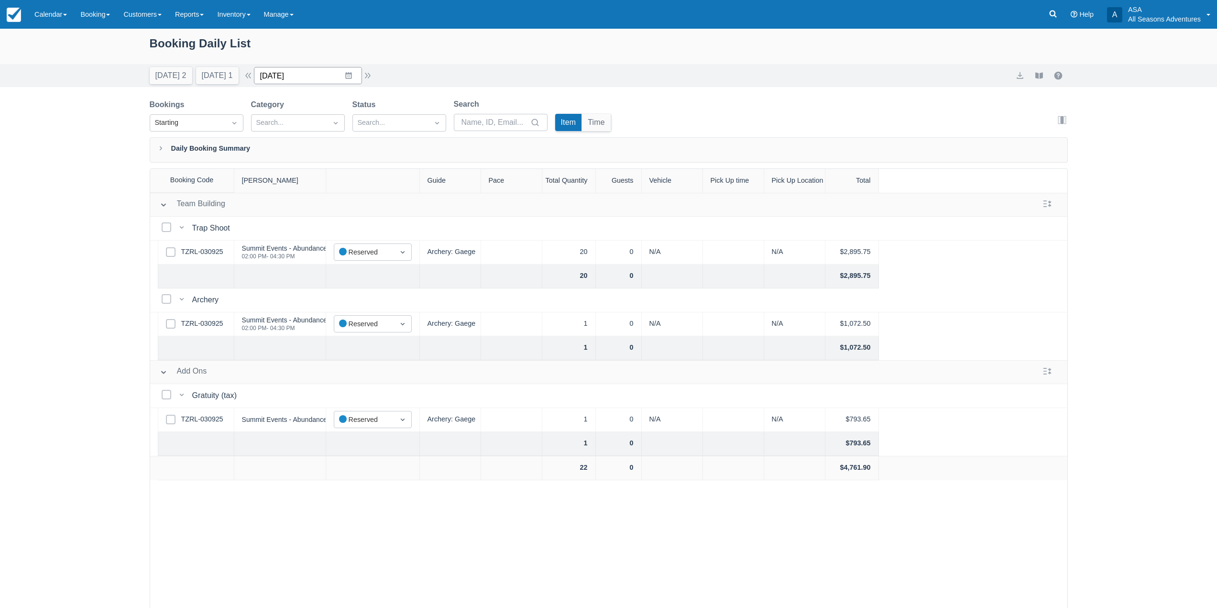
click at [346, 80] on input "10/16/25" at bounding box center [308, 75] width 108 height 17
click at [353, 165] on td "9" at bounding box center [348, 167] width 19 height 18
type input "10/09/25"
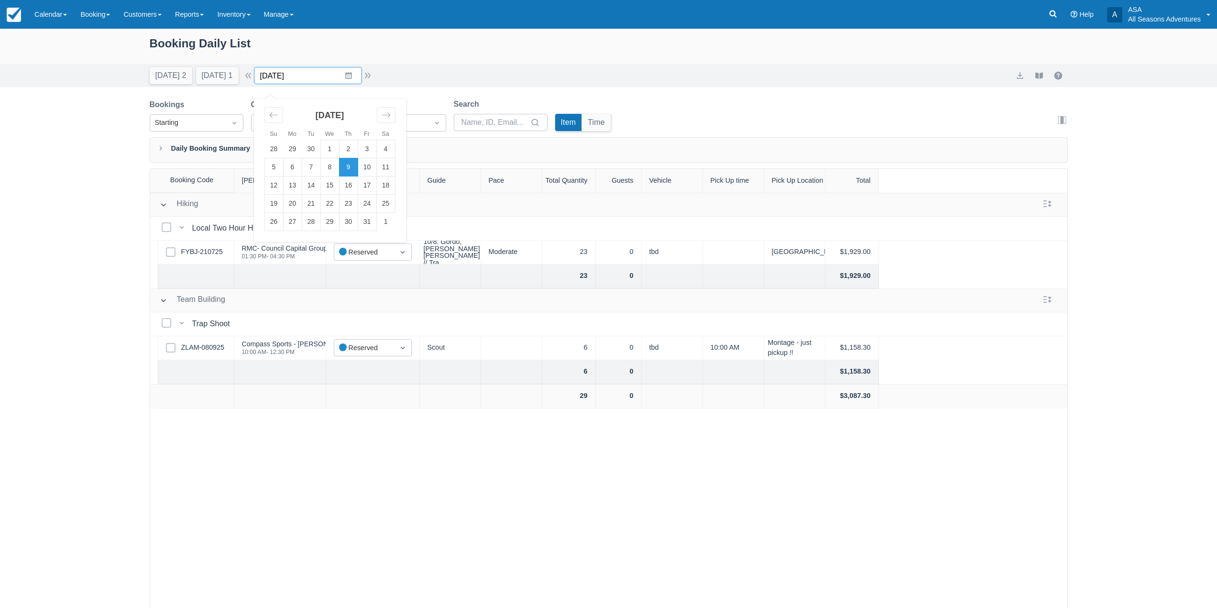
click at [284, 82] on input "10/09/25" at bounding box center [308, 75] width 108 height 17
click at [211, 248] on link "FYBJ-210725" at bounding box center [202, 252] width 42 height 11
click at [350, 75] on input "10/09/25" at bounding box center [308, 75] width 108 height 17
click at [444, 72] on div "Today 2 Tomorrow 1 Date 10/09/25 Navigate forward to interact with the calendar…" at bounding box center [609, 75] width 918 height 17
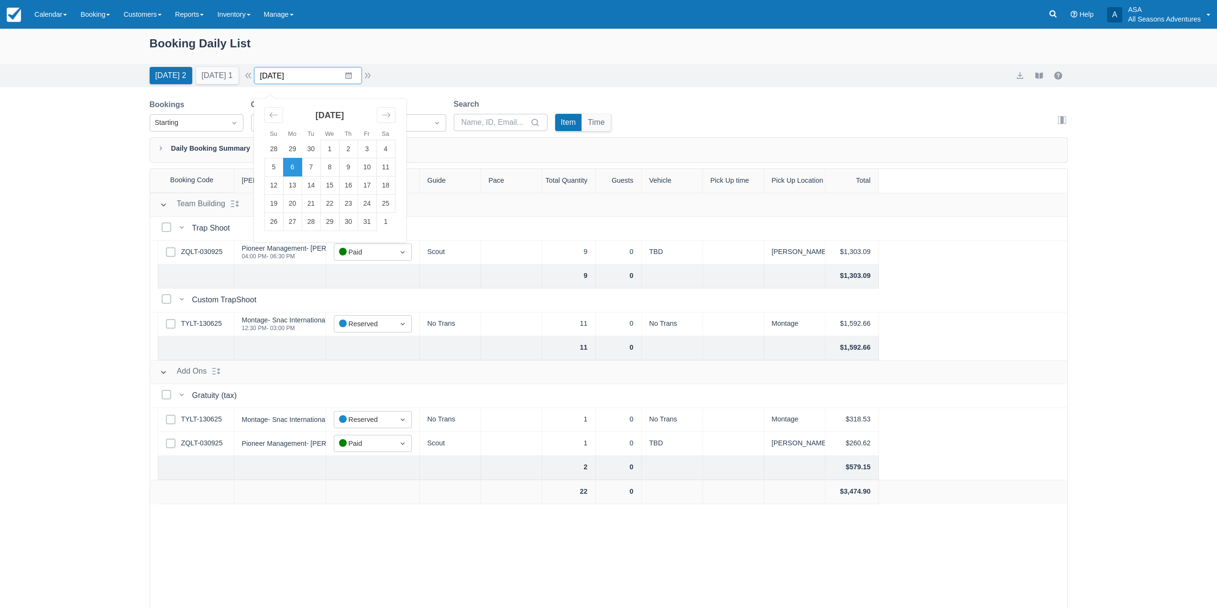
click at [300, 77] on input "10/06/25" at bounding box center [308, 75] width 108 height 17
click at [320, 207] on td "21" at bounding box center [311, 204] width 19 height 18
type input "10/21/25"
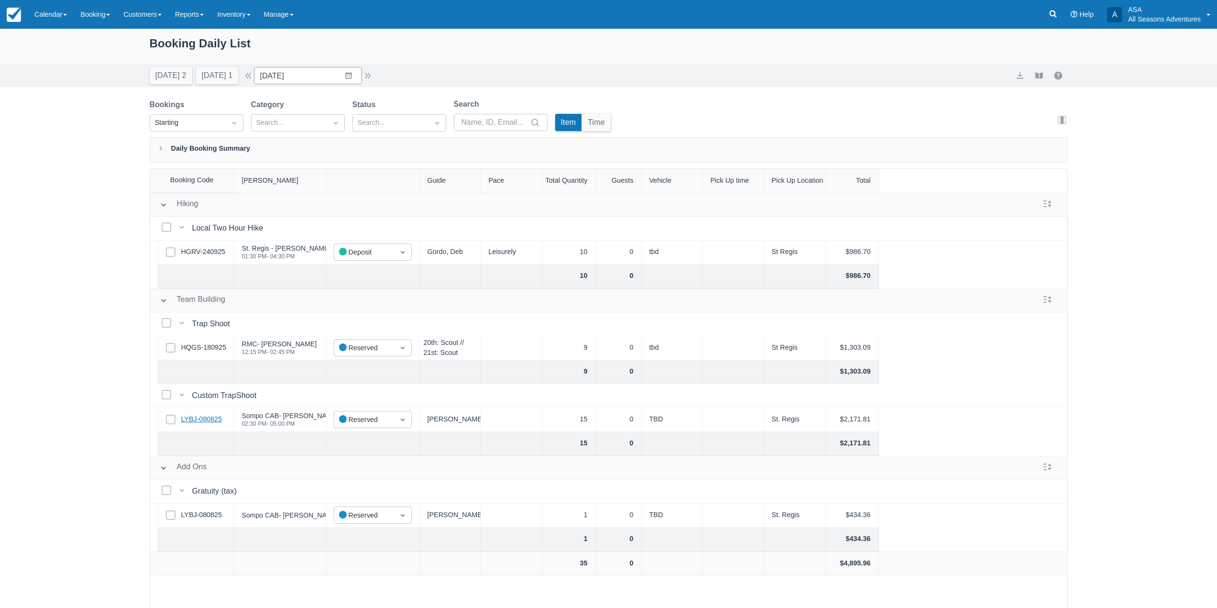
click at [203, 414] on link "LYBJ-080825" at bounding box center [201, 419] width 41 height 11
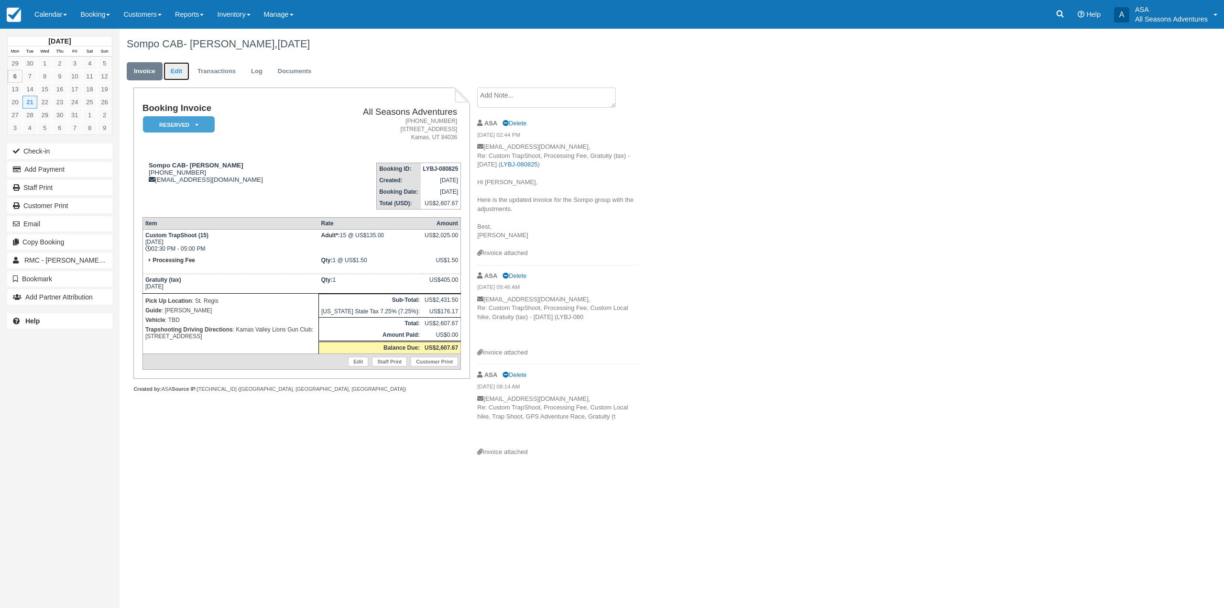
click at [177, 67] on link "Edit" at bounding box center [177, 71] width 26 height 19
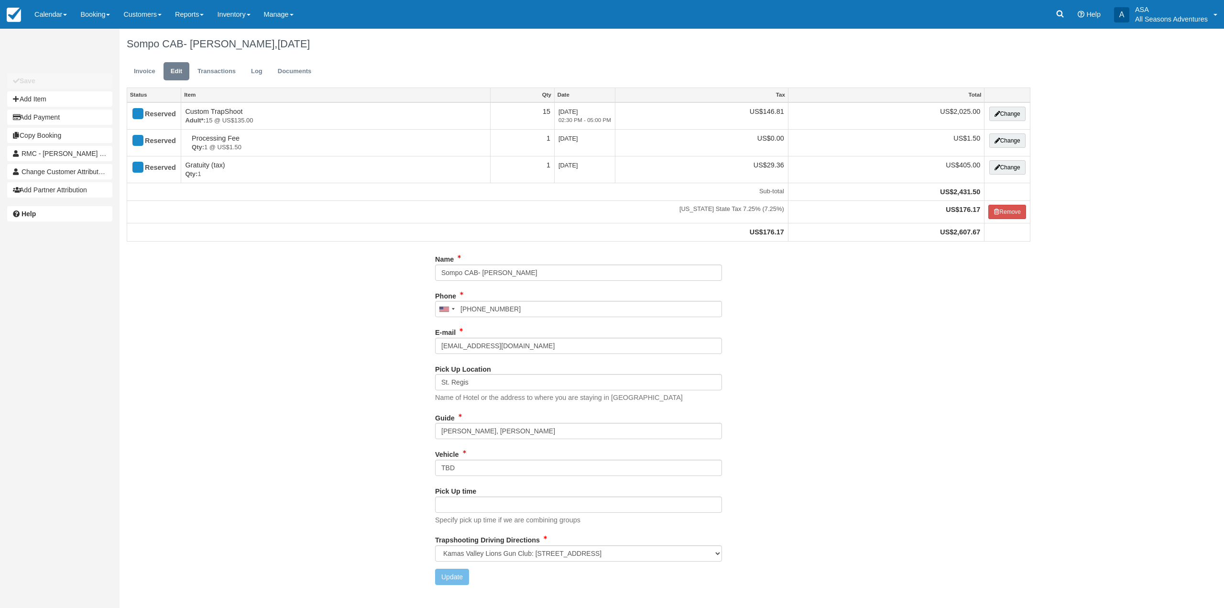
select select "Kamas Valley Lions Gun Club: [STREET_ADDRESS]"
click at [501, 429] on input "[PERSON_NAME], [PERSON_NAME]" at bounding box center [578, 431] width 287 height 16
type input "Logan, Noah"
click at [451, 580] on button "Update" at bounding box center [452, 577] width 34 height 16
type input "+14357140769"
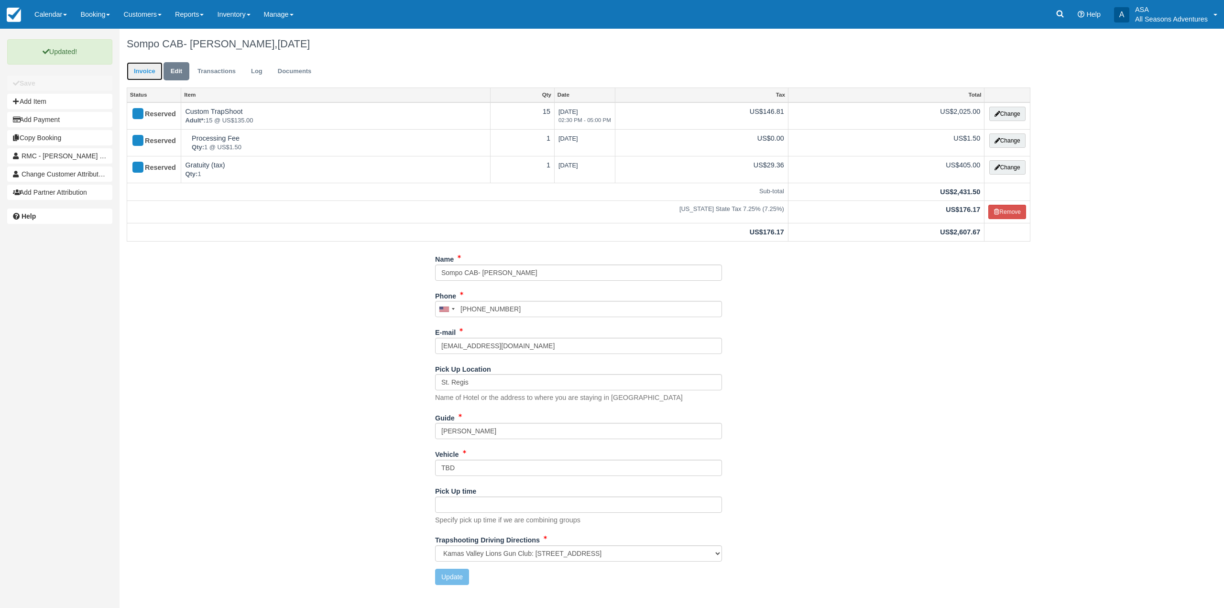
click at [139, 69] on link "Invoice" at bounding box center [145, 71] width 36 height 19
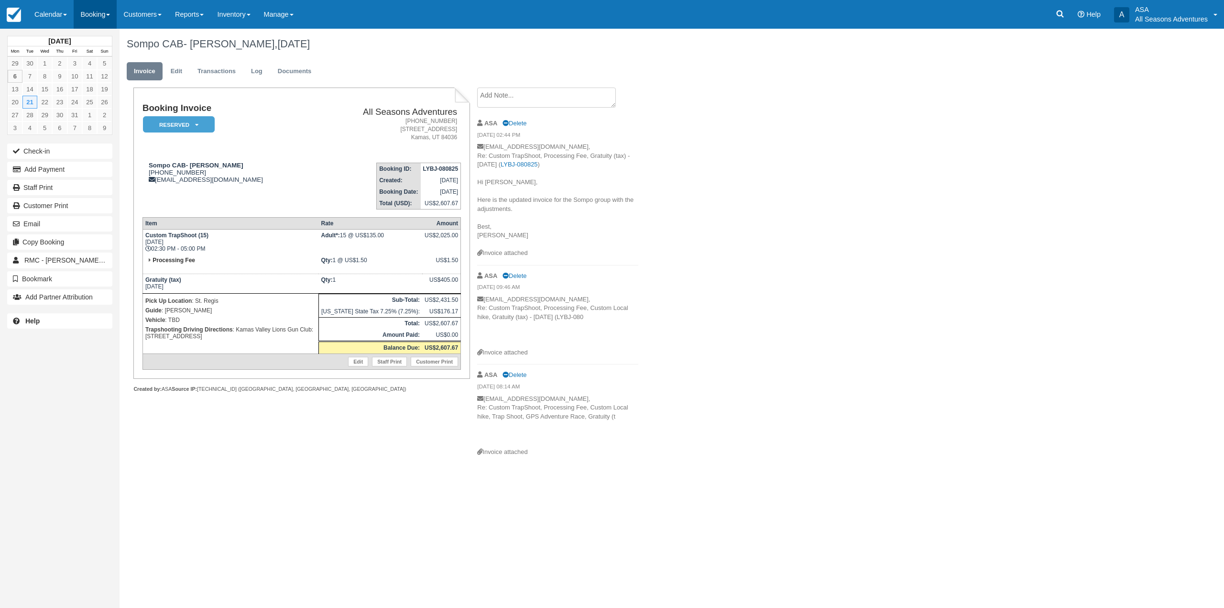
click at [110, 14] on span at bounding box center [108, 15] width 4 height 2
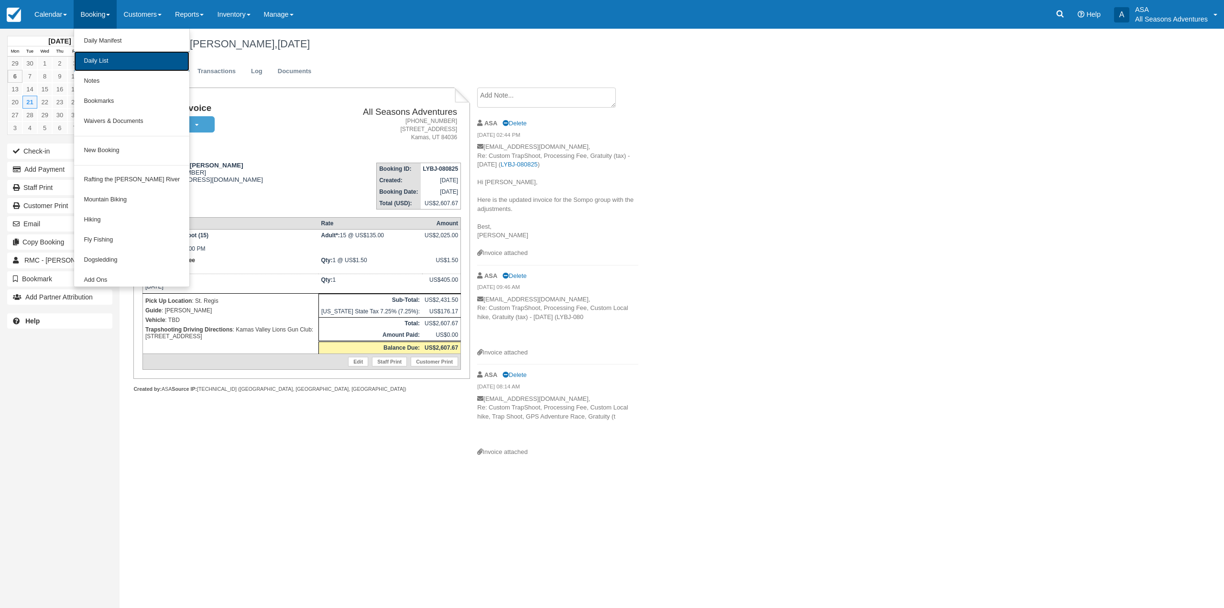
click at [123, 64] on link "Daily List" at bounding box center [131, 61] width 115 height 20
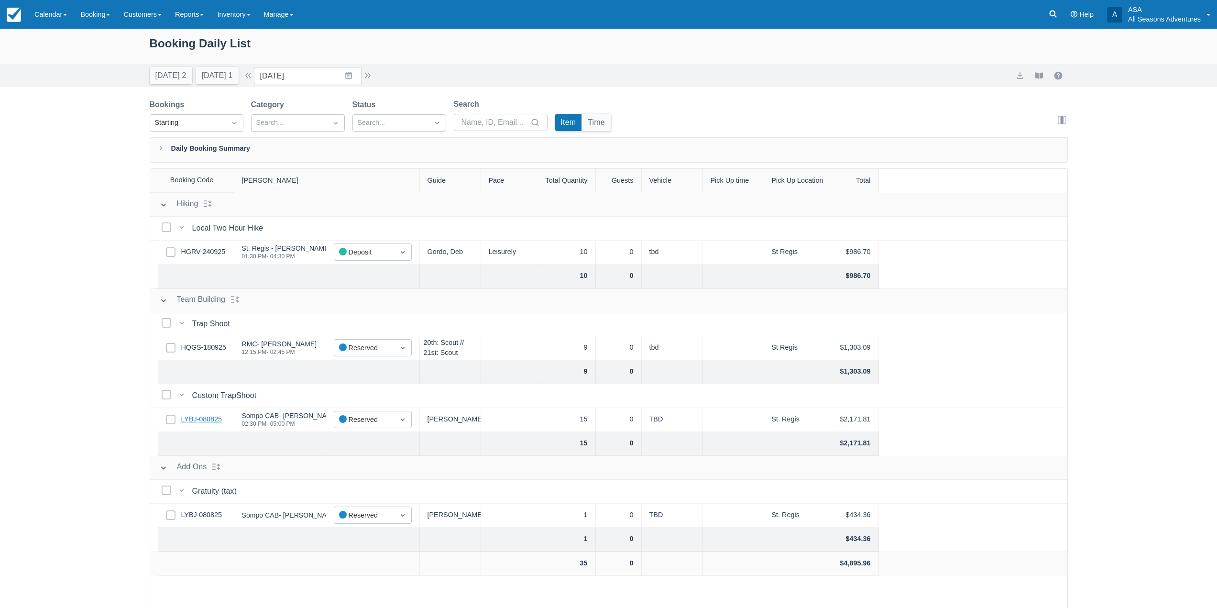
click at [207, 416] on link "LYBJ-080825" at bounding box center [201, 419] width 41 height 11
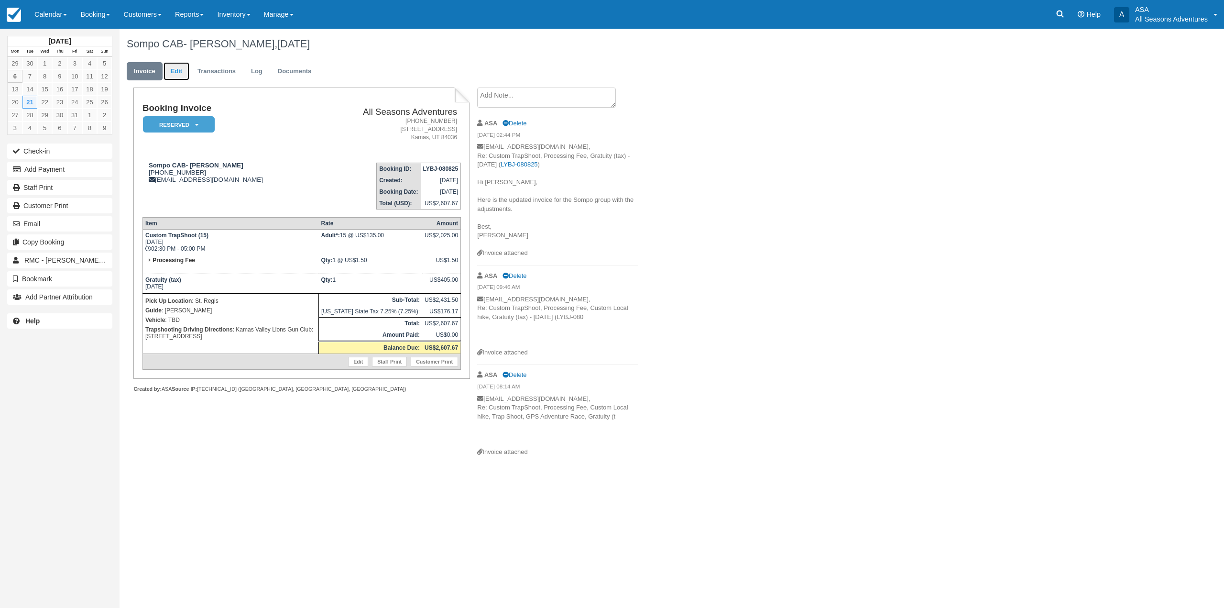
click at [189, 66] on link "Edit" at bounding box center [177, 71] width 26 height 19
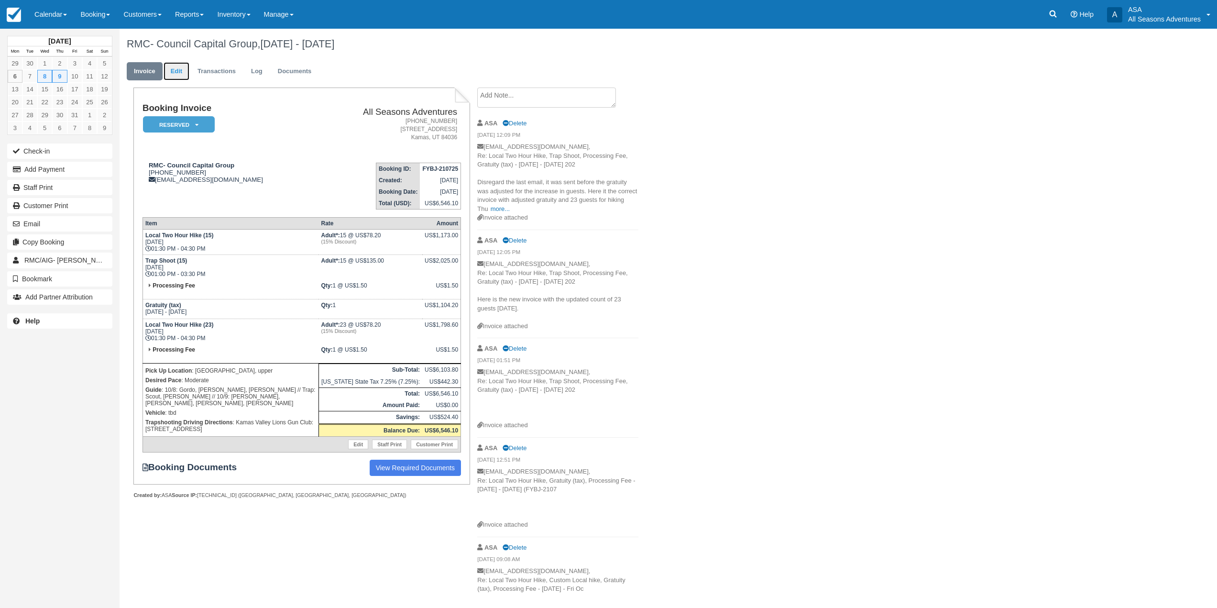
click at [180, 68] on link "Edit" at bounding box center [177, 71] width 26 height 19
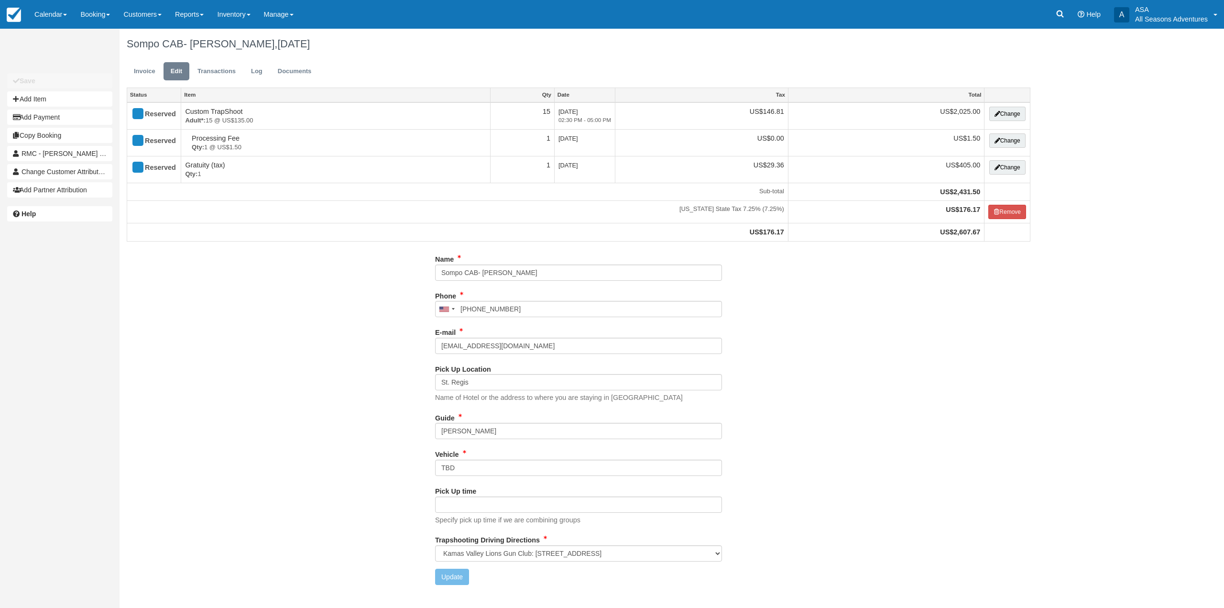
select select "Kamas Valley Lions Gun Club: [STREET_ADDRESS]"
click at [494, 426] on input "Logan, Noah" at bounding box center [578, 431] width 287 height 16
type input "Logan, Shakira"
click at [467, 571] on button "Update" at bounding box center [452, 577] width 34 height 16
type input "+14357140769"
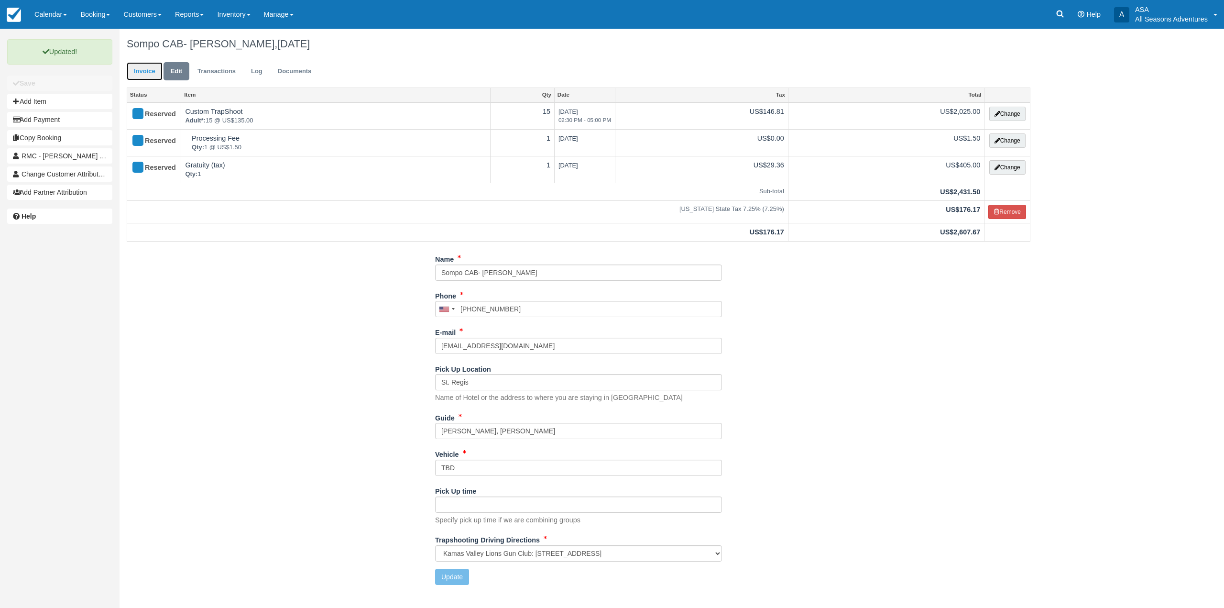
click at [141, 67] on link "Invoice" at bounding box center [145, 71] width 36 height 19
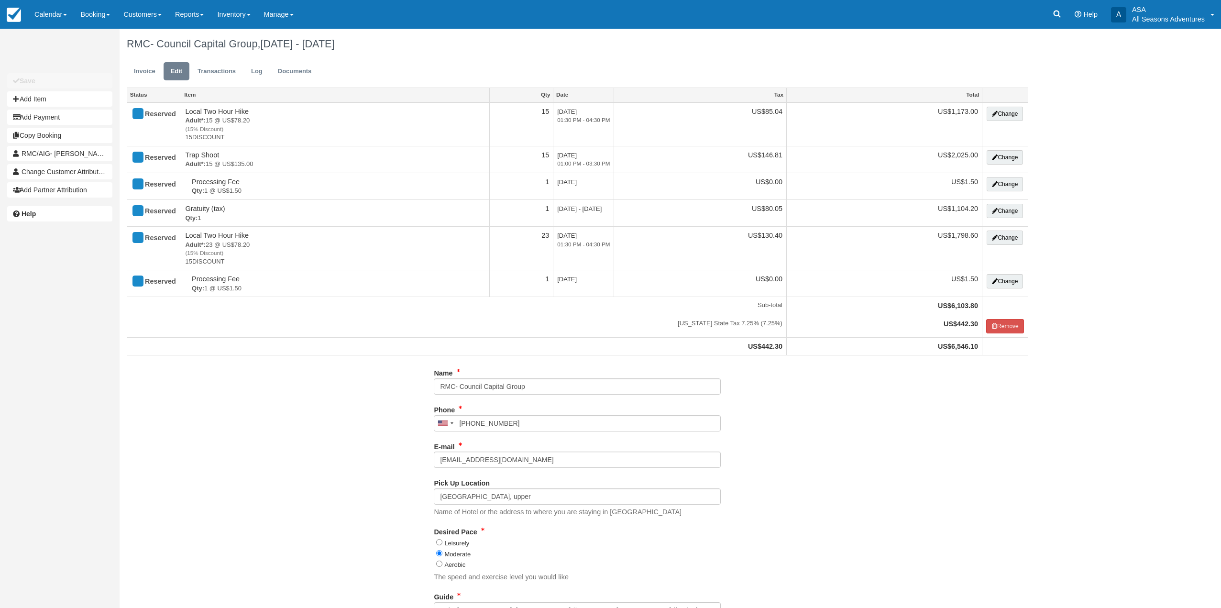
select select "Kamas Valley Lions Gun Club: [STREET_ADDRESS]"
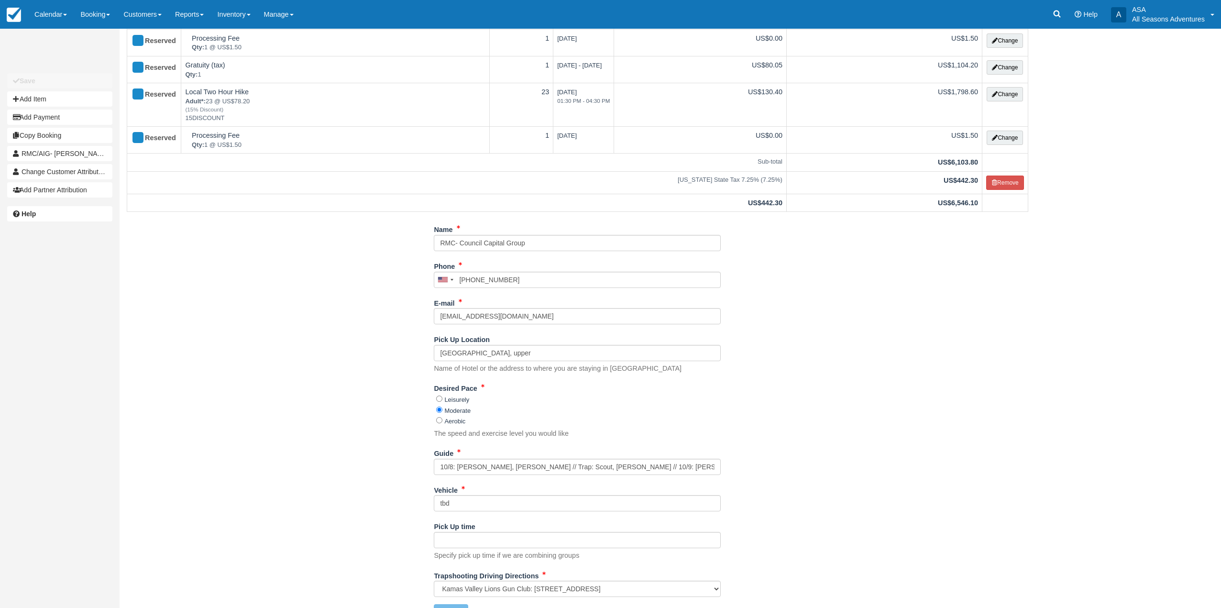
scroll to position [163, 0]
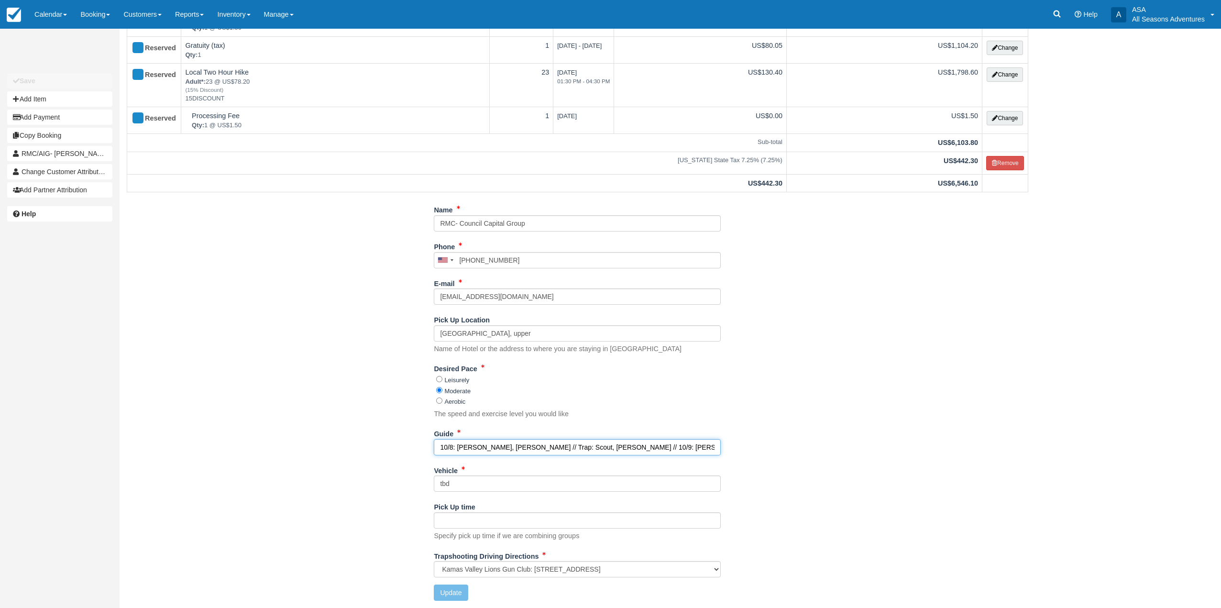
click at [683, 448] on input "10/8: [PERSON_NAME], [PERSON_NAME] // Trap: Scout, [PERSON_NAME] // 10/9: [PERS…" at bounding box center [577, 447] width 287 height 16
type input "10/8: [PERSON_NAME], [PERSON_NAME] // Trap: Scout, [PERSON_NAME] // 10/9: [PERS…"
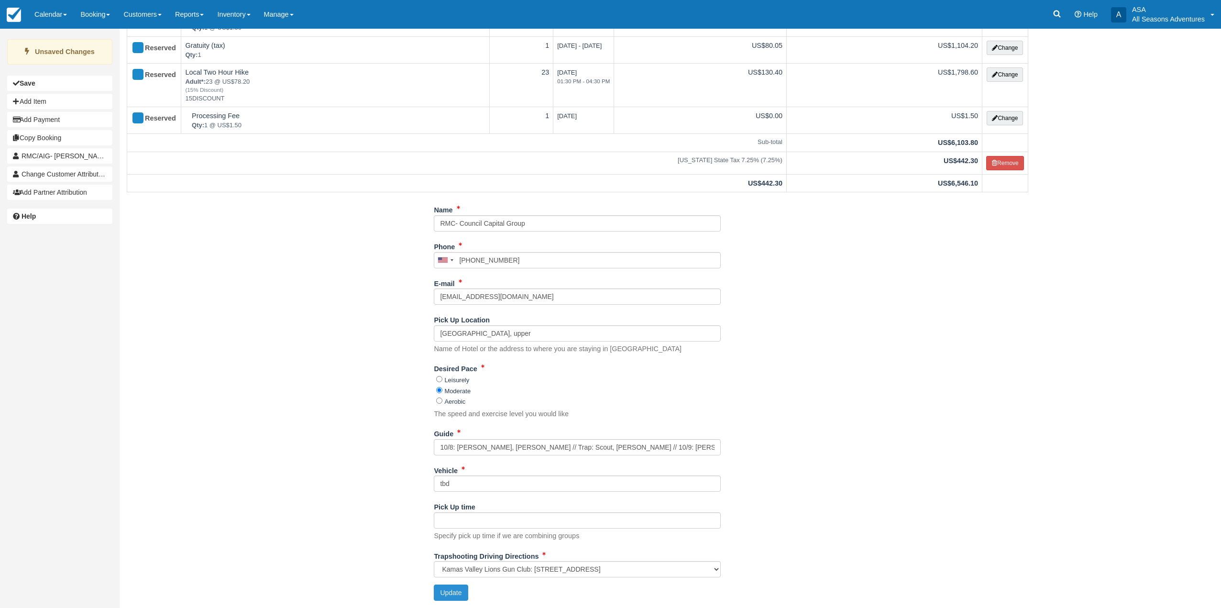
click at [442, 595] on button "Update" at bounding box center [451, 592] width 34 height 16
type input "+18012596116"
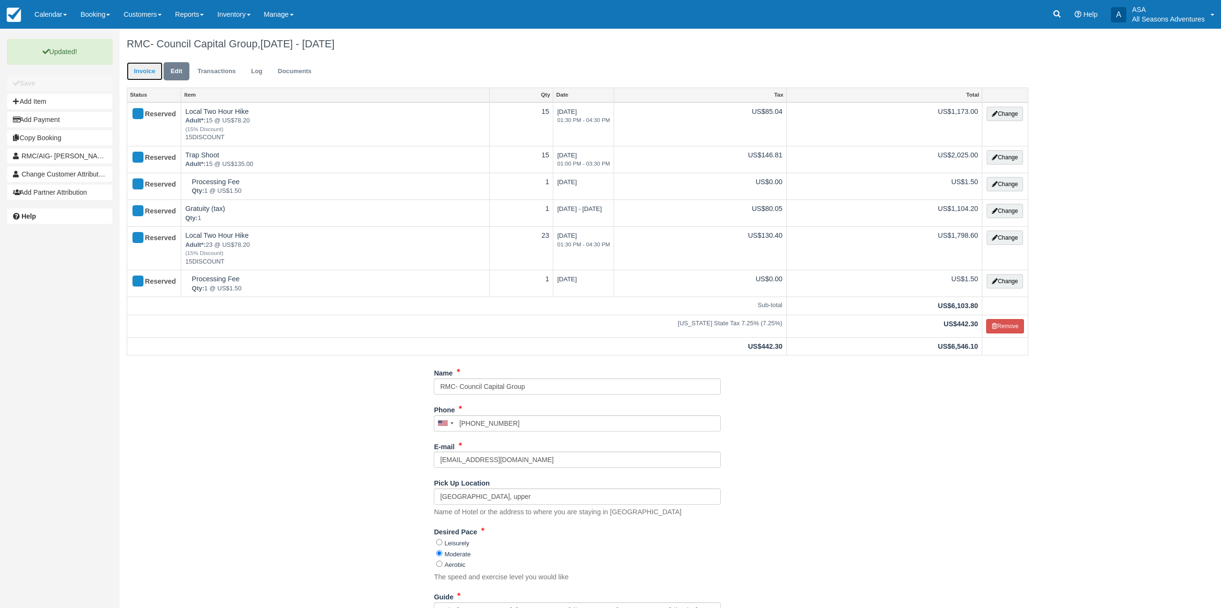
click at [142, 64] on link "Invoice" at bounding box center [145, 71] width 36 height 19
